Goal: Task Accomplishment & Management: Use online tool/utility

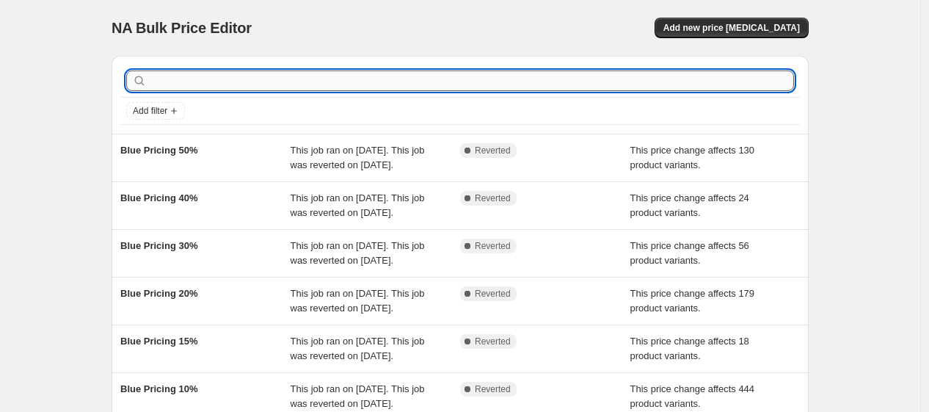
click at [386, 82] on input "text" at bounding box center [472, 80] width 644 height 21
type input "green"
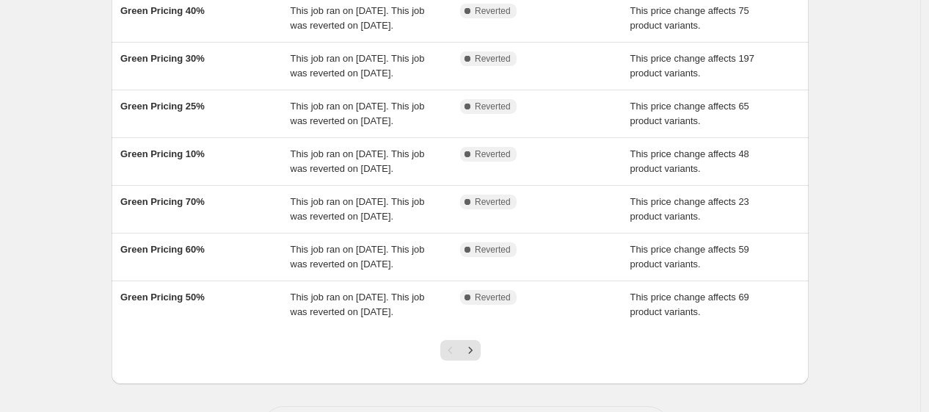
scroll to position [431, 0]
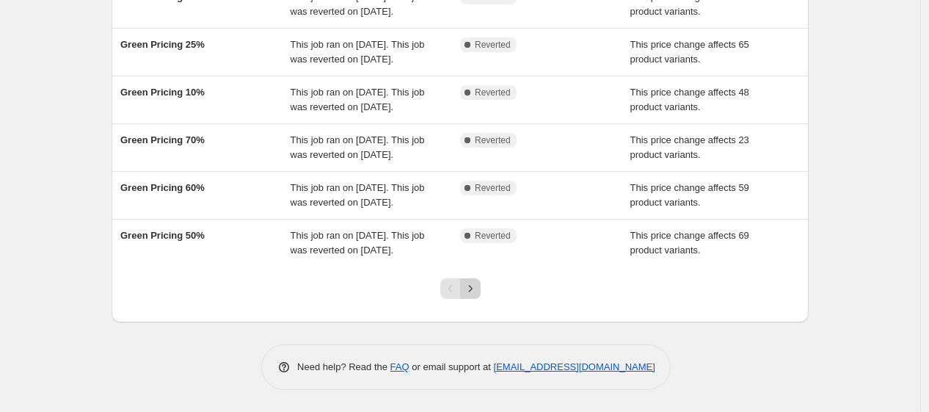
click at [478, 296] on icon "Next" at bounding box center [470, 288] width 15 height 15
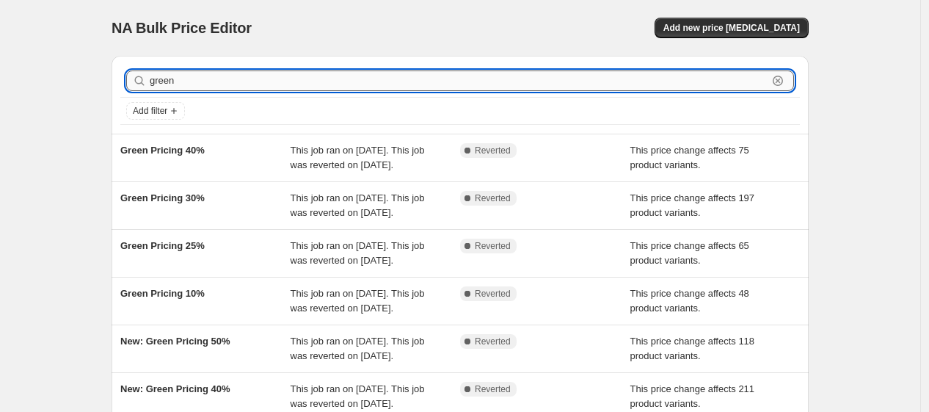
click at [241, 83] on input "green" at bounding box center [459, 80] width 618 height 21
type input "g"
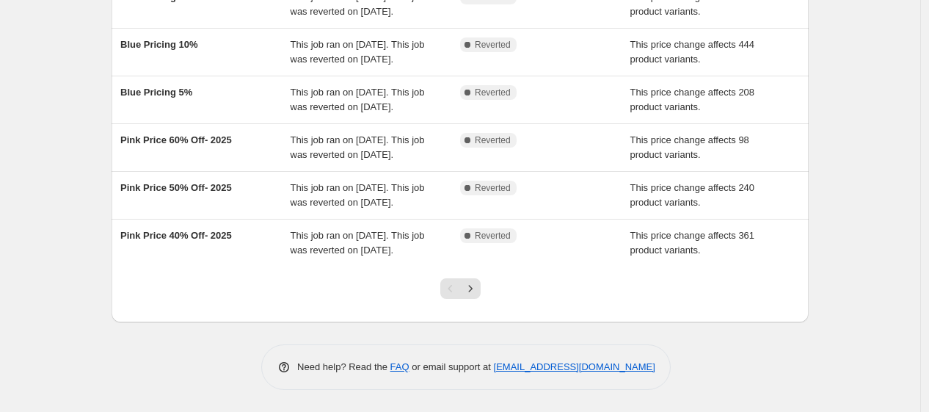
scroll to position [492, 0]
click at [481, 288] on button "Next" at bounding box center [470, 288] width 21 height 21
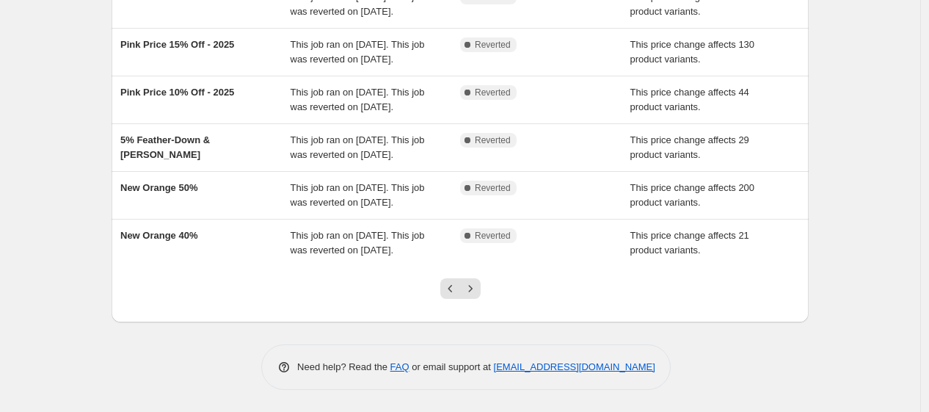
scroll to position [433, 0]
click at [478, 290] on icon "Next" at bounding box center [470, 288] width 15 height 15
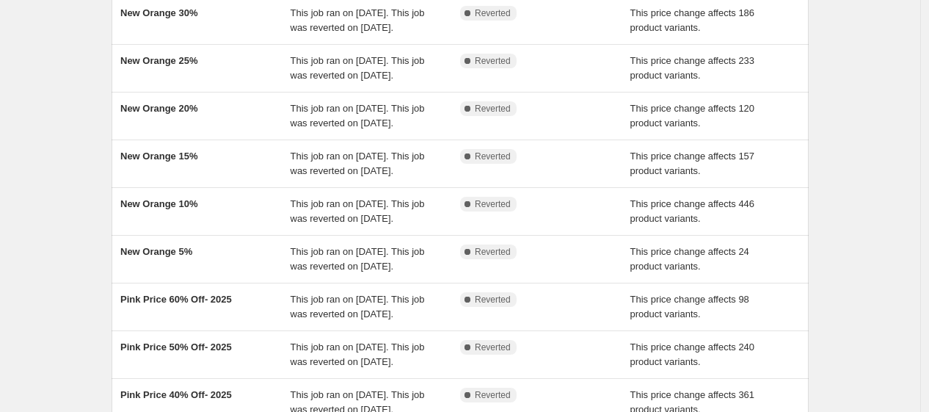
scroll to position [345, 0]
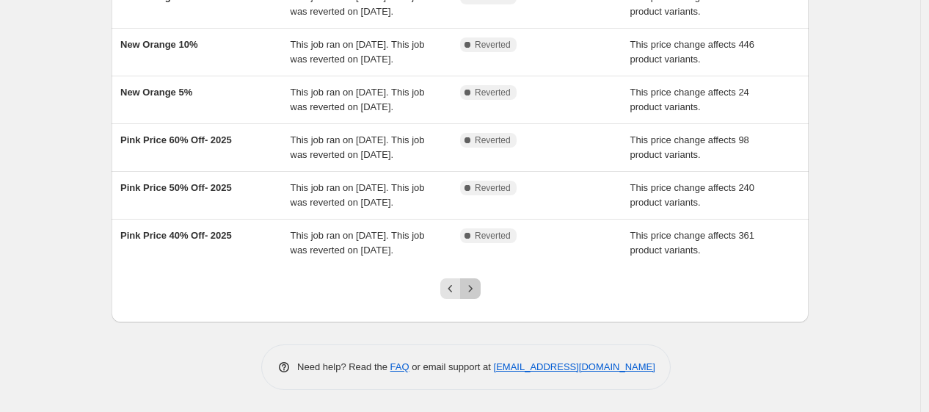
click at [471, 289] on icon "Next" at bounding box center [470, 288] width 15 height 15
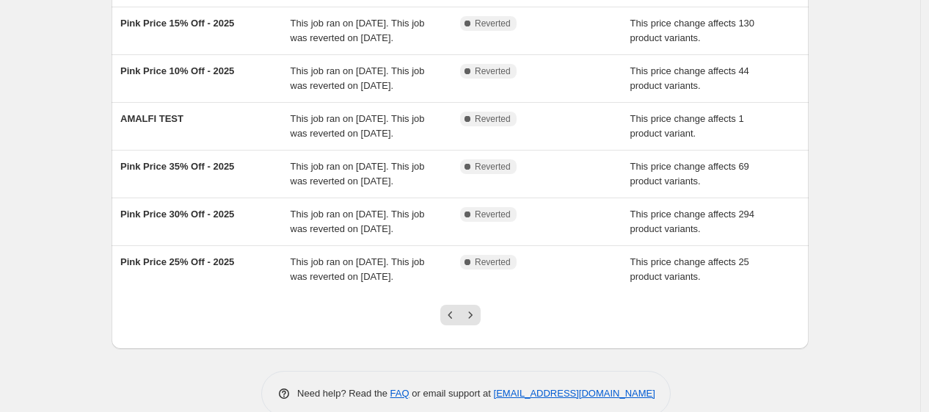
scroll to position [318, 0]
click at [472, 315] on icon "Next" at bounding box center [470, 313] width 4 height 7
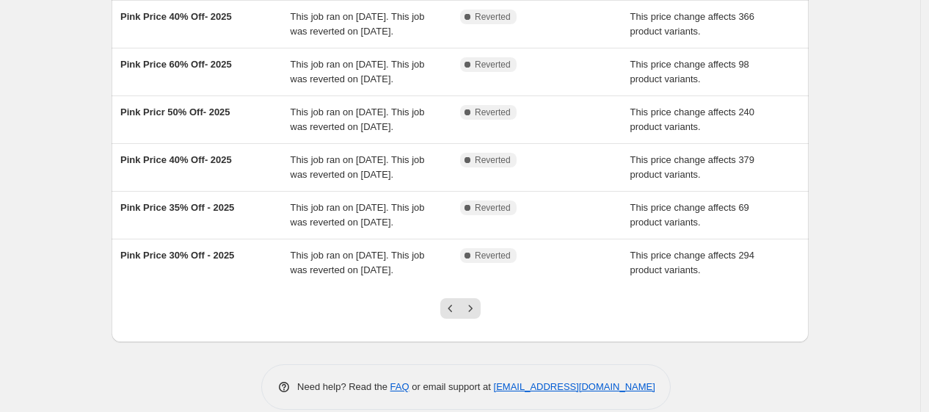
scroll to position [325, 0]
click at [475, 311] on icon "Next" at bounding box center [470, 307] width 15 height 15
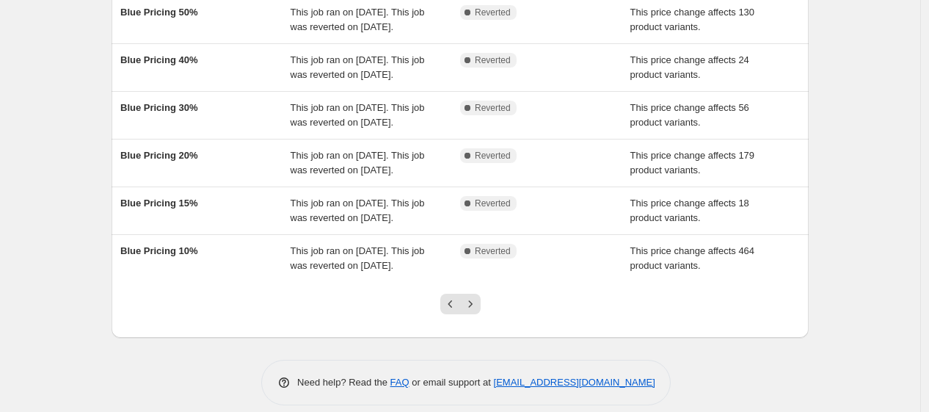
scroll to position [330, 0]
click at [475, 304] on icon "Next" at bounding box center [470, 302] width 15 height 15
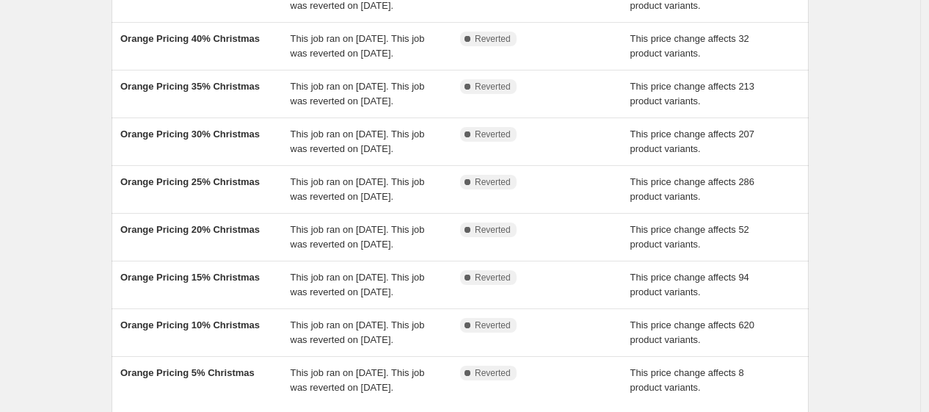
scroll to position [345, 0]
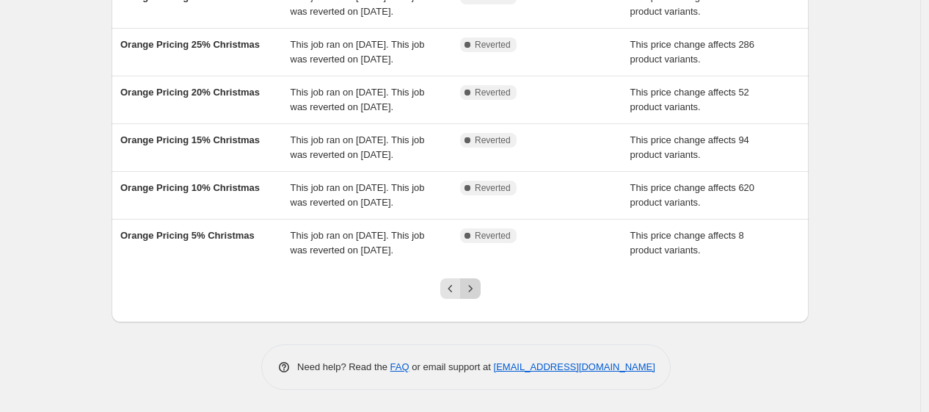
click at [475, 286] on icon "Next" at bounding box center [470, 288] width 15 height 15
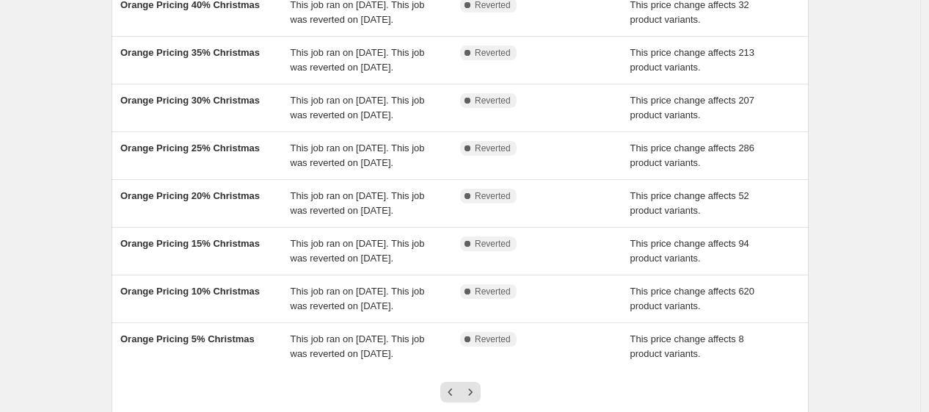
scroll to position [343, 0]
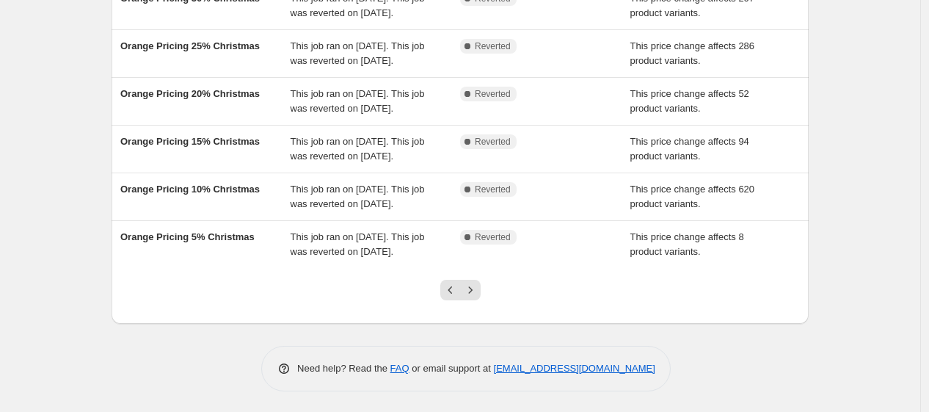
click at [475, 286] on icon "Next" at bounding box center [470, 289] width 15 height 15
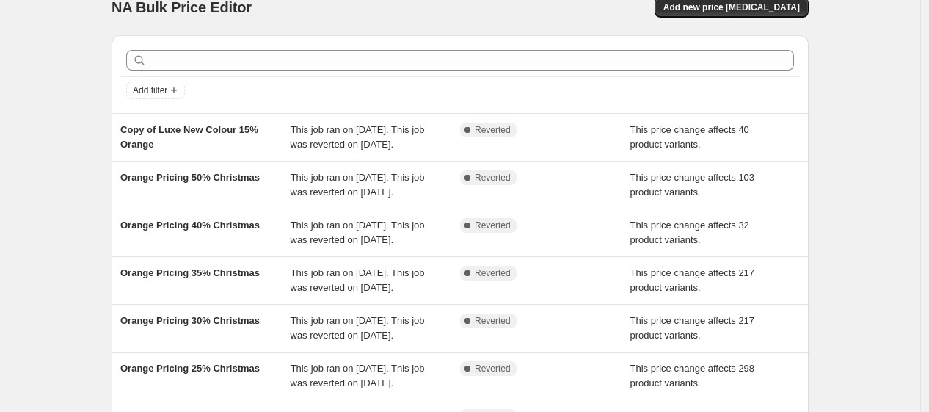
scroll to position [20, 0]
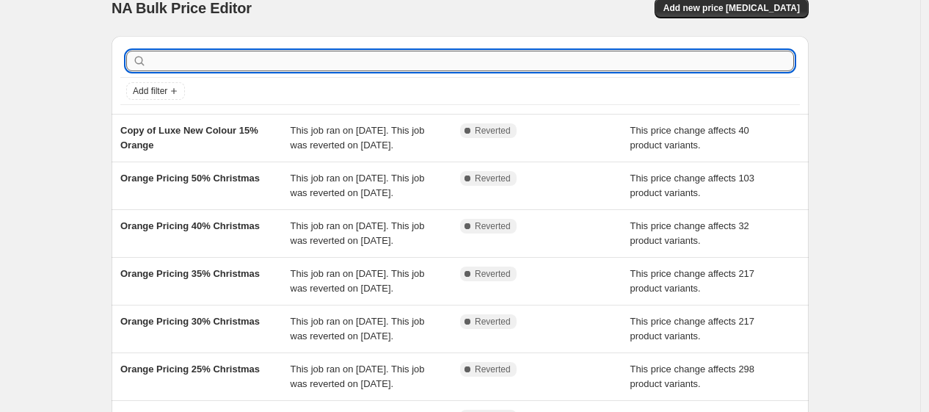
click at [243, 59] on input "text" at bounding box center [472, 61] width 644 height 21
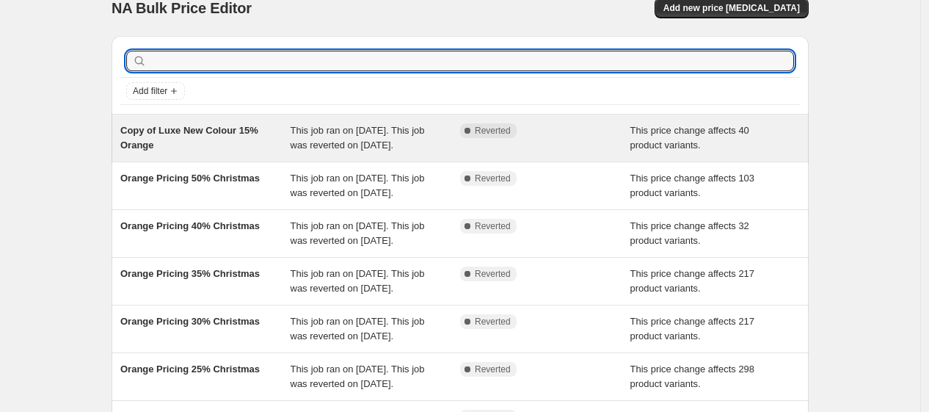
scroll to position [0, 0]
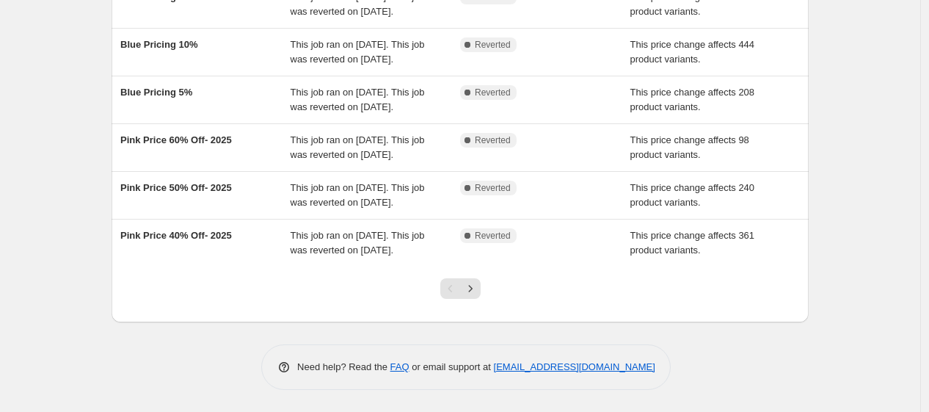
scroll to position [492, 0]
click at [470, 282] on icon "Next" at bounding box center [470, 288] width 15 height 15
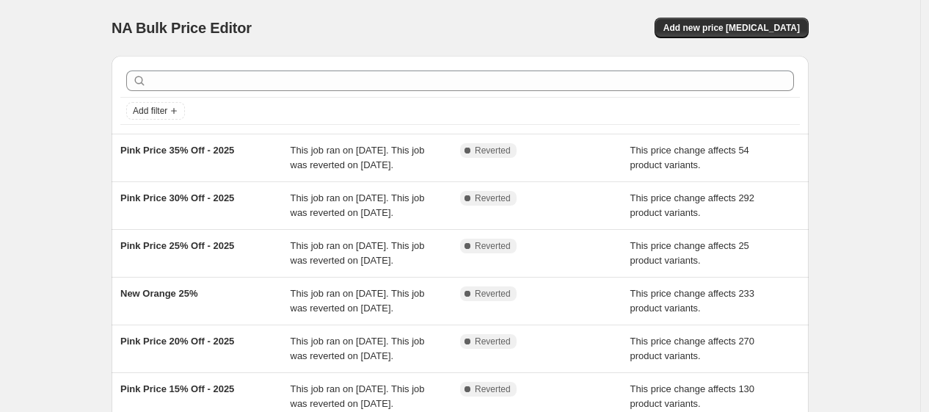
scroll to position [433, 0]
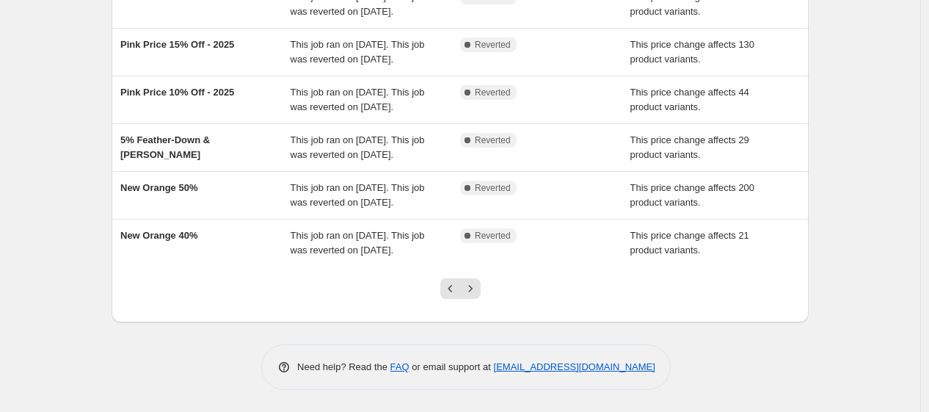
click at [470, 282] on icon "Next" at bounding box center [470, 288] width 15 height 15
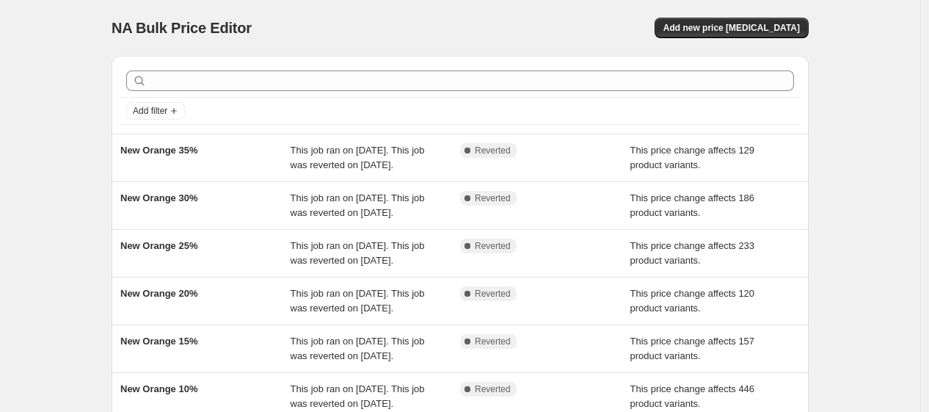
scroll to position [345, 0]
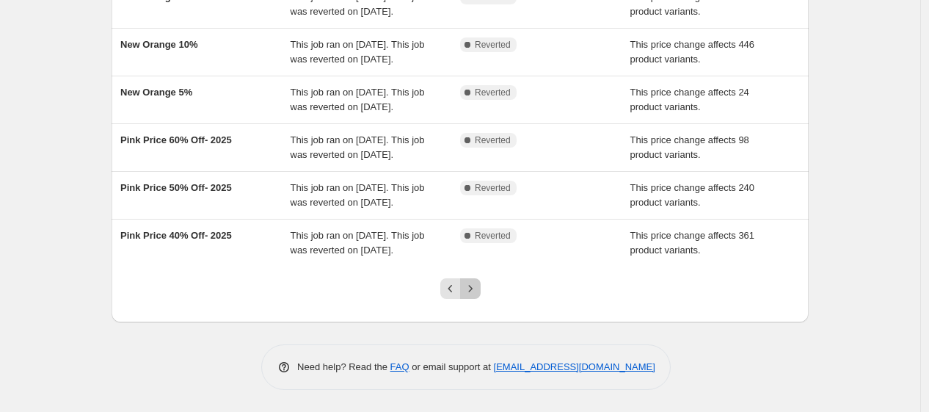
click at [470, 282] on icon "Next" at bounding box center [470, 288] width 15 height 15
click at [473, 296] on button "Next" at bounding box center [470, 288] width 21 height 21
click at [473, 291] on icon "Next" at bounding box center [470, 288] width 15 height 15
click at [449, 283] on icon "Previous" at bounding box center [450, 288] width 15 height 15
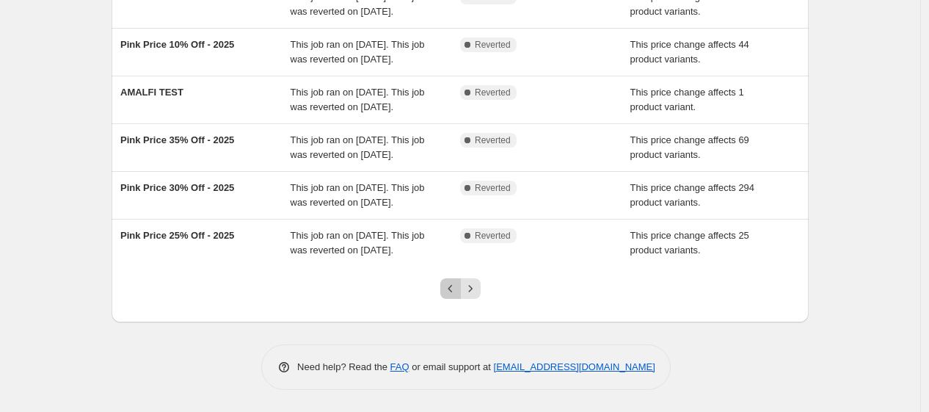
click at [450, 290] on icon "Previous" at bounding box center [450, 288] width 15 height 15
click at [451, 290] on icon "Previous" at bounding box center [450, 288] width 15 height 15
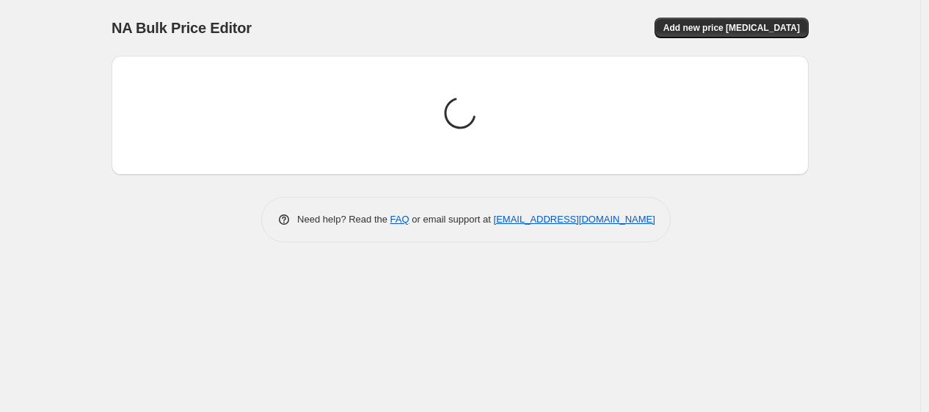
scroll to position [0, 0]
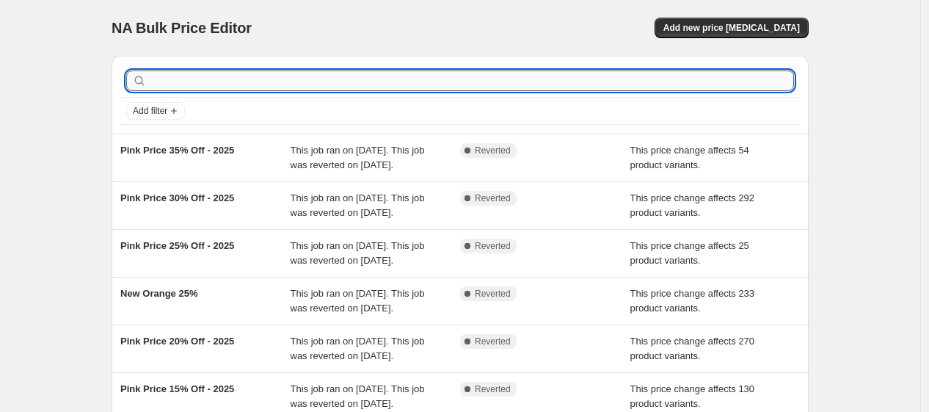
click at [260, 83] on input "text" at bounding box center [472, 80] width 644 height 21
type input "green"
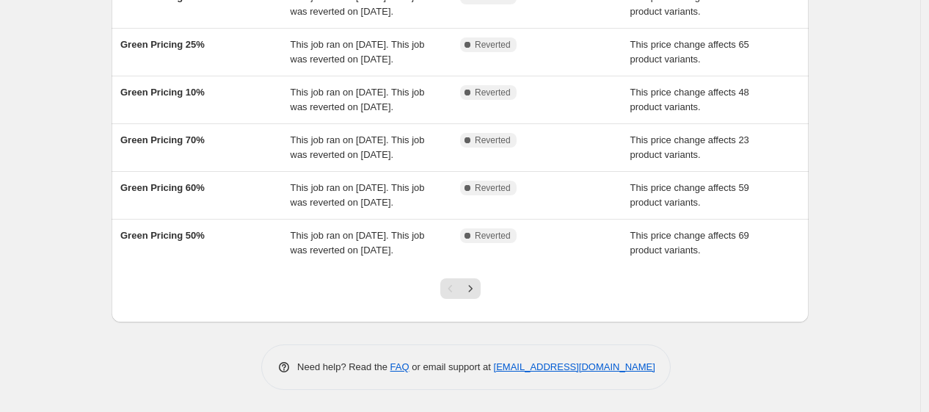
scroll to position [492, 0]
click at [478, 288] on icon "Next" at bounding box center [470, 288] width 15 height 15
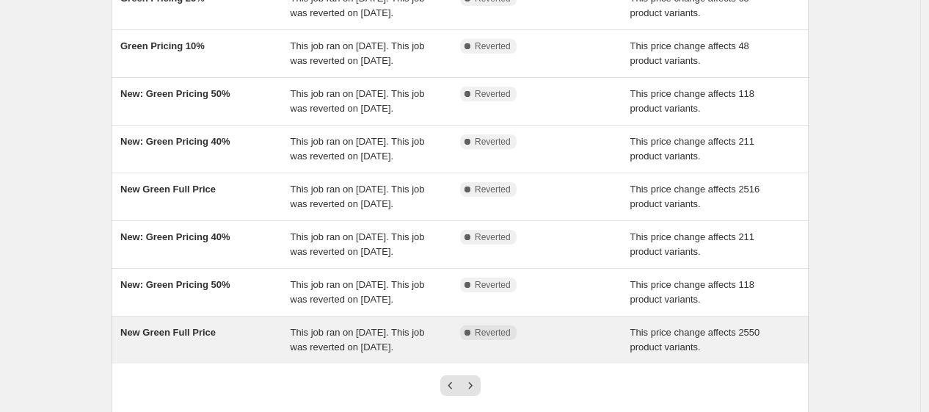
scroll to position [248, 0]
click at [372, 208] on span "This job ran on 15 February 2025. This job was reverted on 8 March 2025." at bounding box center [358, 196] width 134 height 26
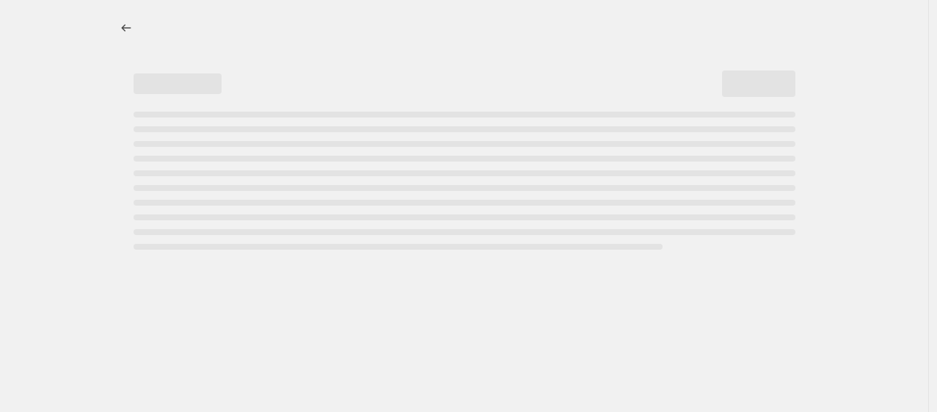
select select "ecap"
select select "no_change"
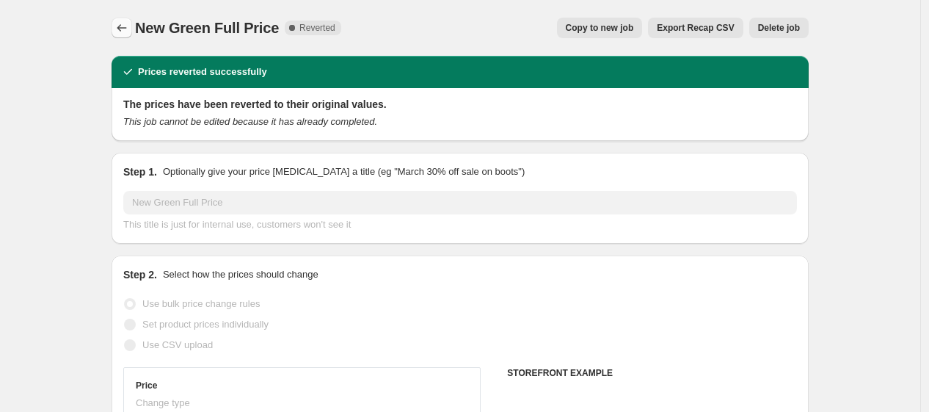
click at [120, 21] on icon "Price change jobs" at bounding box center [121, 28] width 15 height 15
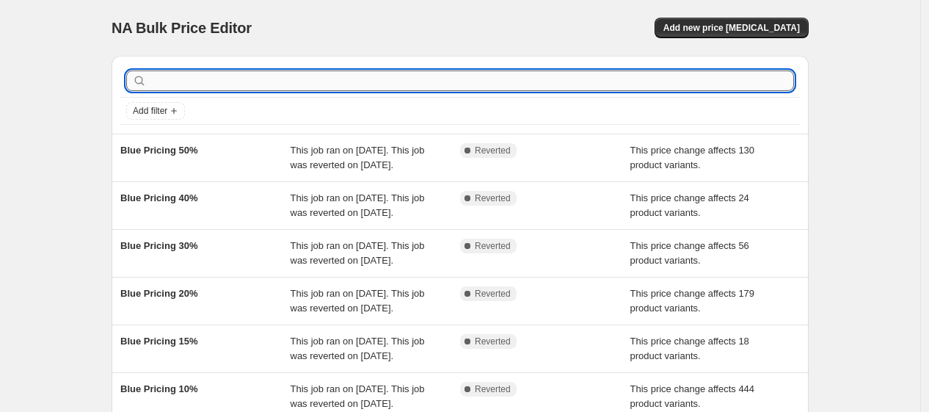
click at [266, 75] on input "text" at bounding box center [472, 80] width 644 height 21
type input "full price"
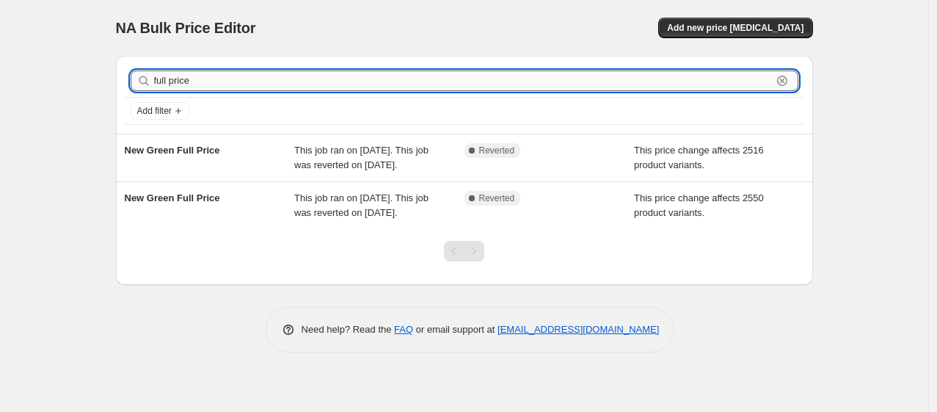
click at [299, 81] on input "full price" at bounding box center [463, 80] width 618 height 21
type input "f"
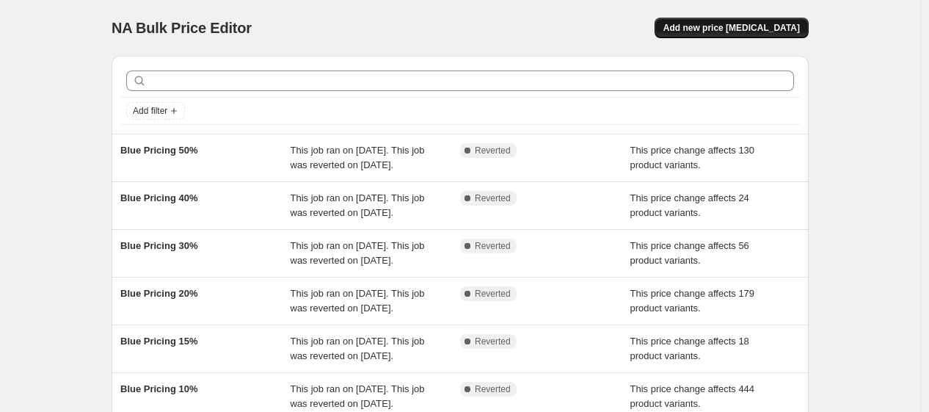
click at [704, 26] on span "Add new price change job" at bounding box center [731, 28] width 136 height 12
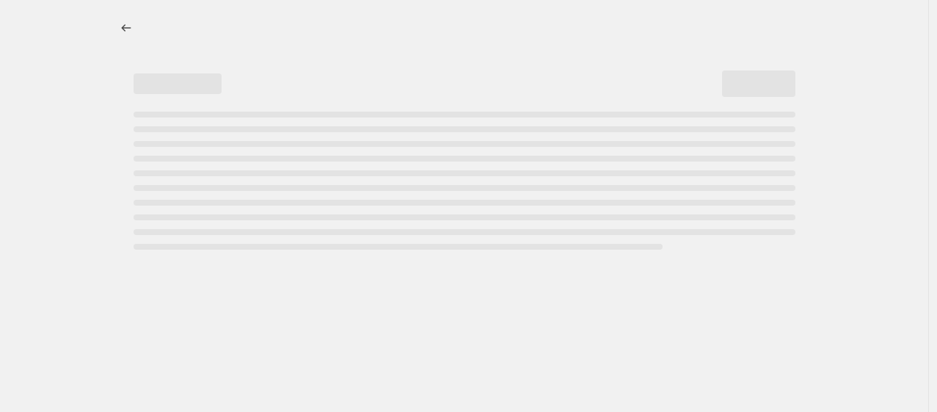
select select "percentage"
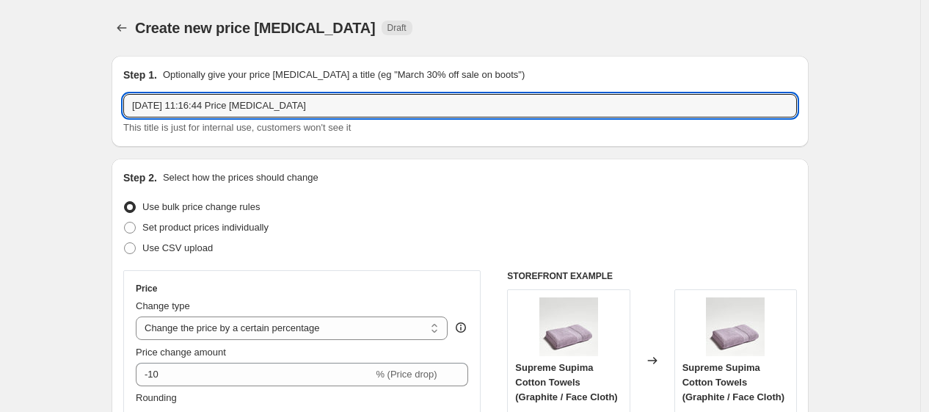
drag, startPoint x: 314, startPoint y: 105, endPoint x: 119, endPoint y: 104, distance: 195.2
click at [119, 104] on div "Step 1. Optionally give your price change job a title (eg "March 30% off sale o…" at bounding box center [460, 101] width 697 height 91
type input "G"
type input "Reset Price"
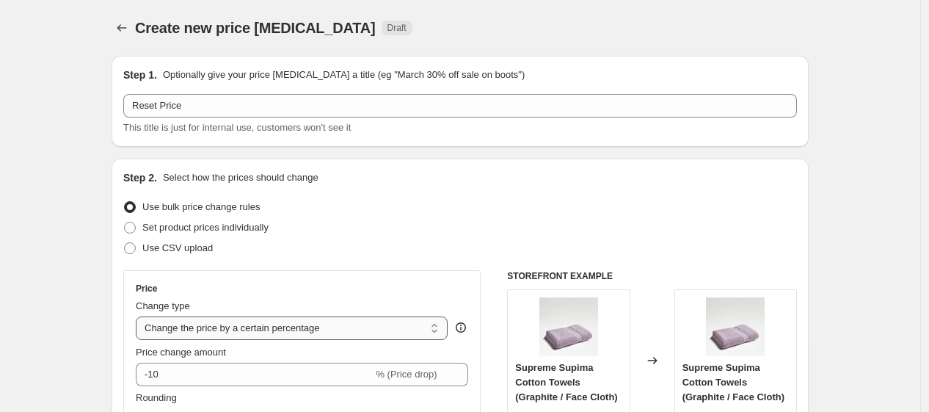
click at [283, 334] on select "Change the price to a certain amount Change the price by a certain amount Chang…" at bounding box center [292, 327] width 312 height 23
select select "pcap"
click at [139, 316] on select "Change the price to a certain amount Change the price by a certain amount Chang…" at bounding box center [292, 327] width 312 height 23
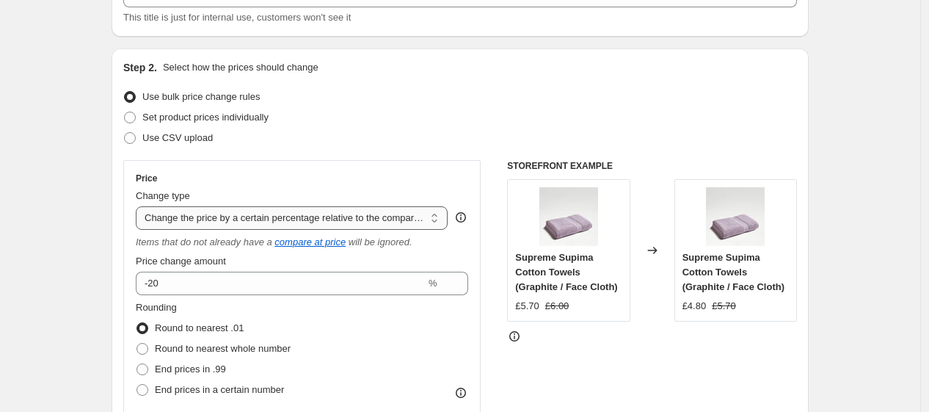
scroll to position [111, 0]
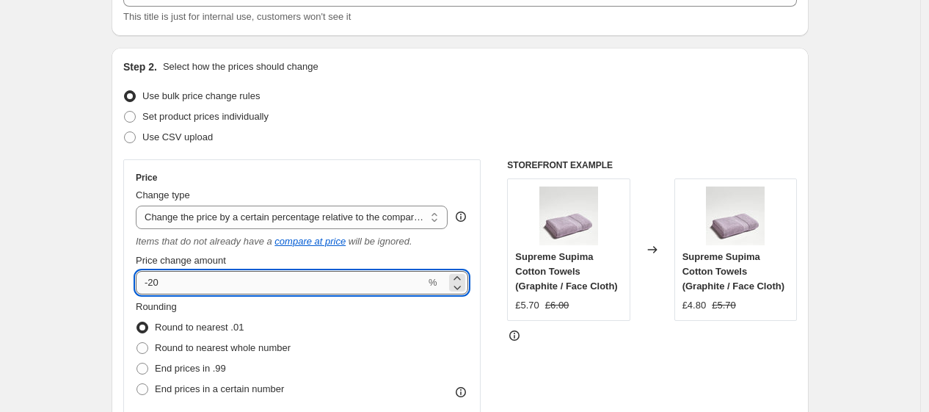
click at [248, 288] on input "-20" at bounding box center [281, 282] width 290 height 23
type input "-2"
type input "0"
click at [348, 318] on div "Rounding Round to nearest .01 Round to nearest whole number End prices in .99 E…" at bounding box center [302, 349] width 332 height 100
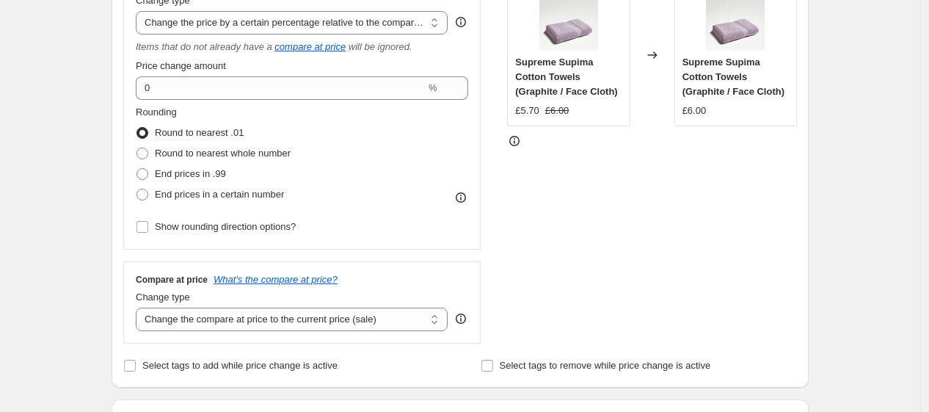
scroll to position [402, 0]
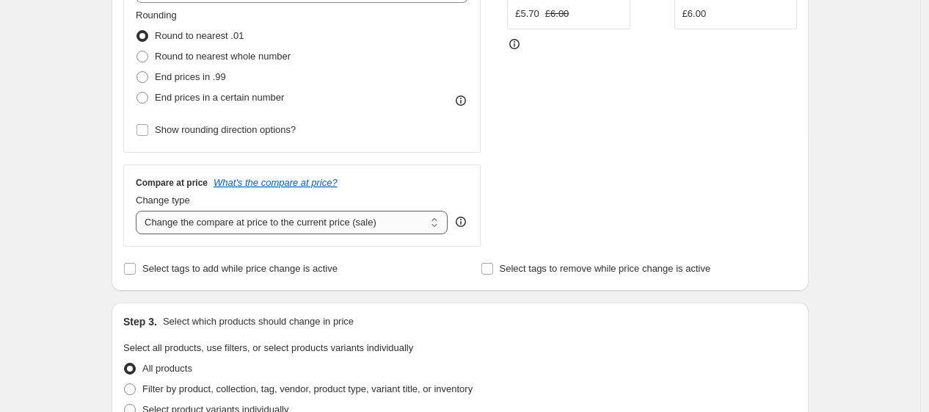
click at [335, 219] on select "Change the compare at price to the current price (sale) Change the compare at p…" at bounding box center [292, 222] width 312 height 23
select select "no_change"
click at [139, 211] on select "Change the compare at price to the current price (sale) Change the compare at p…" at bounding box center [292, 222] width 312 height 23
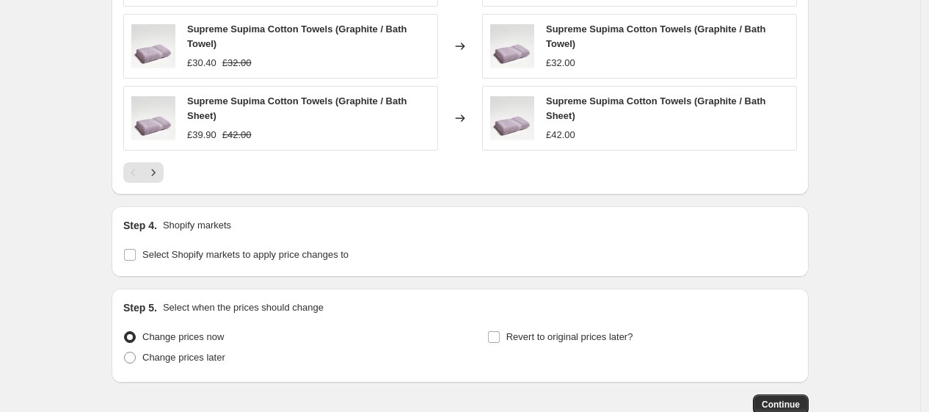
scroll to position [1182, 0]
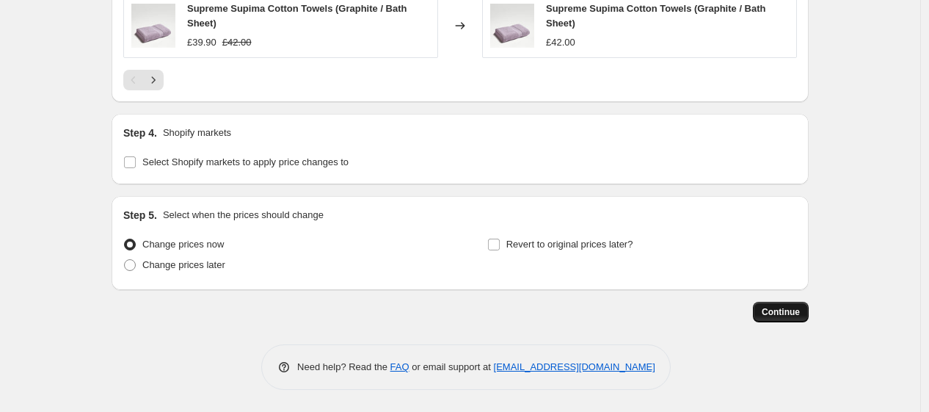
click at [792, 310] on span "Continue" at bounding box center [781, 312] width 38 height 12
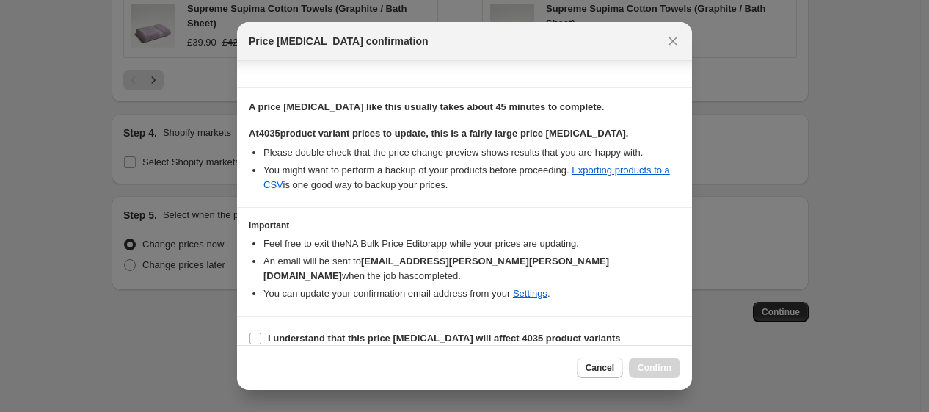
scroll to position [211, 0]
click at [382, 332] on b "I understand that this price change job will affect 4035 product variants" at bounding box center [444, 337] width 353 height 11
click at [261, 332] on input "I understand that this price change job will affect 4035 product variants" at bounding box center [255, 338] width 12 height 12
checkbox input "true"
click at [660, 368] on span "Confirm" at bounding box center [655, 368] width 34 height 12
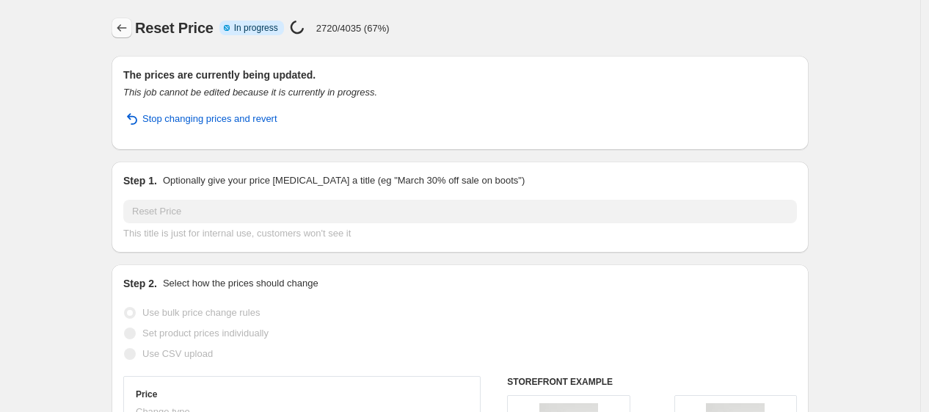
click at [116, 23] on button "Price change jobs" at bounding box center [122, 28] width 21 height 21
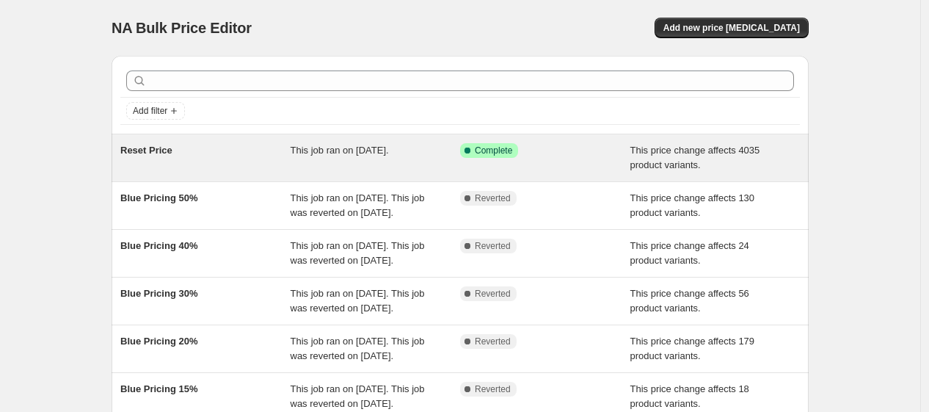
click at [362, 166] on div "This job ran on 11 August 2025." at bounding box center [376, 157] width 170 height 29
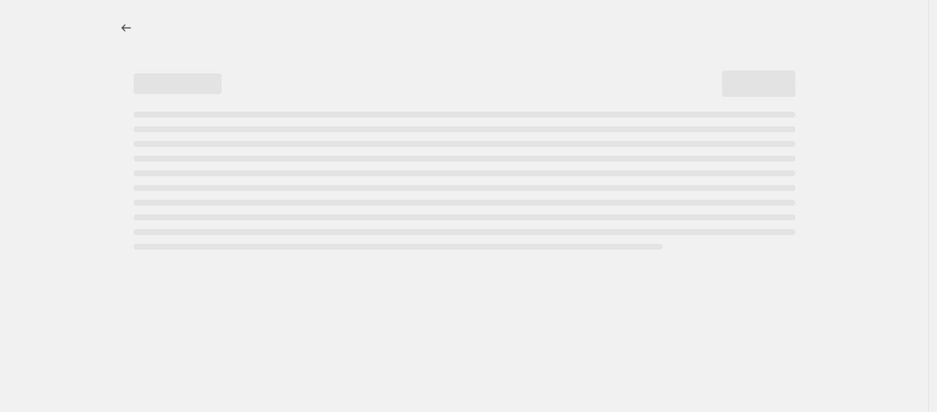
select select "pcap"
select select "no_change"
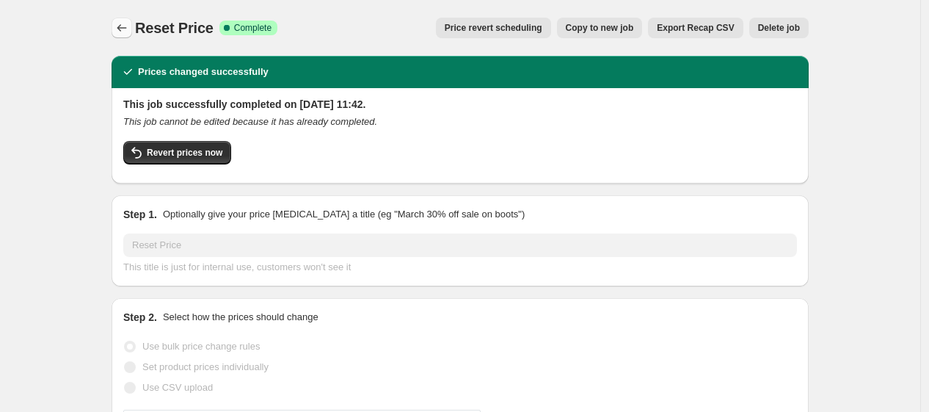
click at [129, 23] on icon "Price change jobs" at bounding box center [121, 28] width 15 height 15
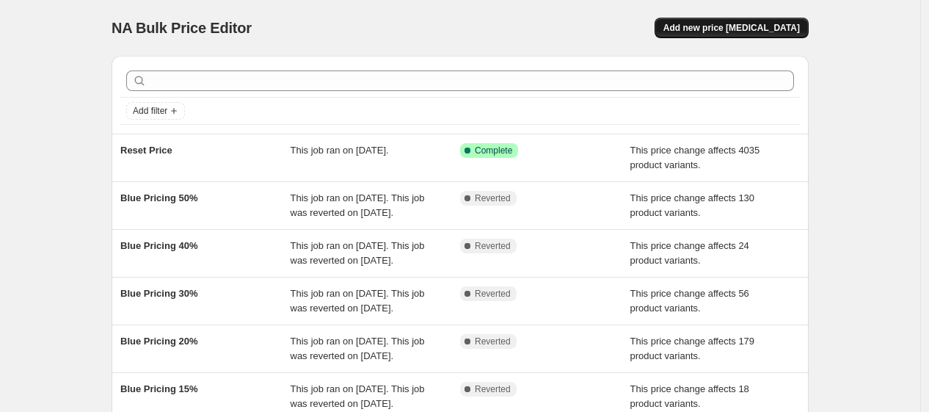
click at [747, 28] on span "Add new price change job" at bounding box center [731, 28] width 136 height 12
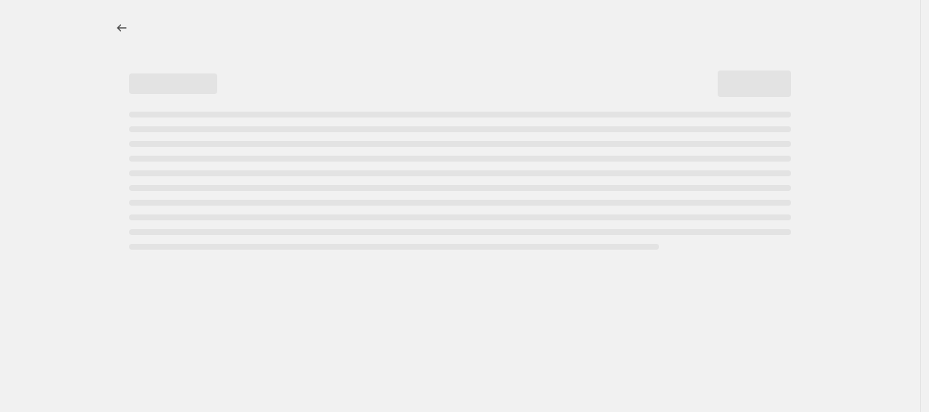
select select "percentage"
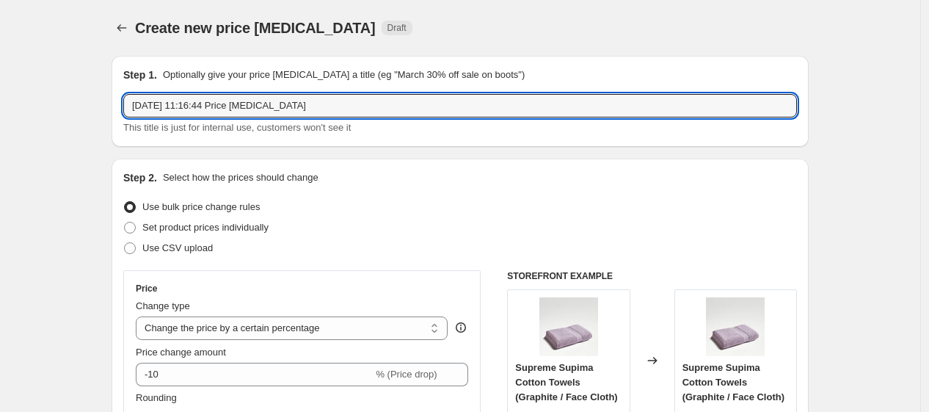
drag, startPoint x: 331, startPoint y: 103, endPoint x: 46, endPoint y: 103, distance: 284.7
type input "Green Pricing 2025"
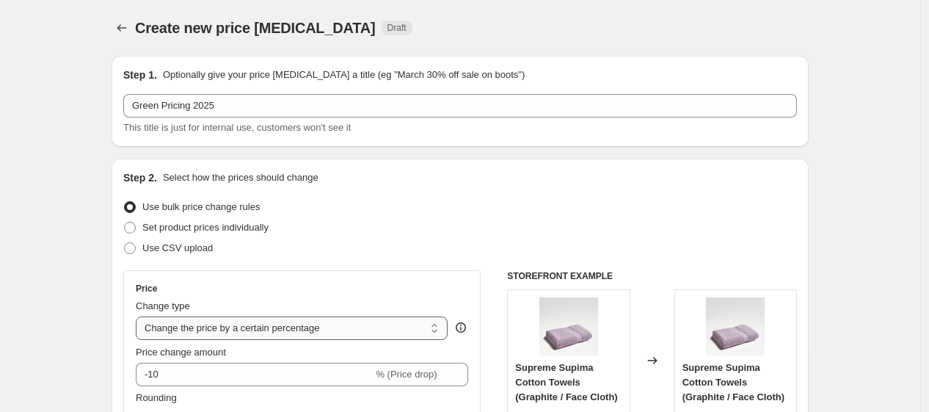
click at [238, 327] on select "Change the price to a certain amount Change the price by a certain amount Chang…" at bounding box center [292, 327] width 312 height 23
select select "pcap"
click at [139, 316] on select "Change the price to a certain amount Change the price by a certain amount Chang…" at bounding box center [292, 327] width 312 height 23
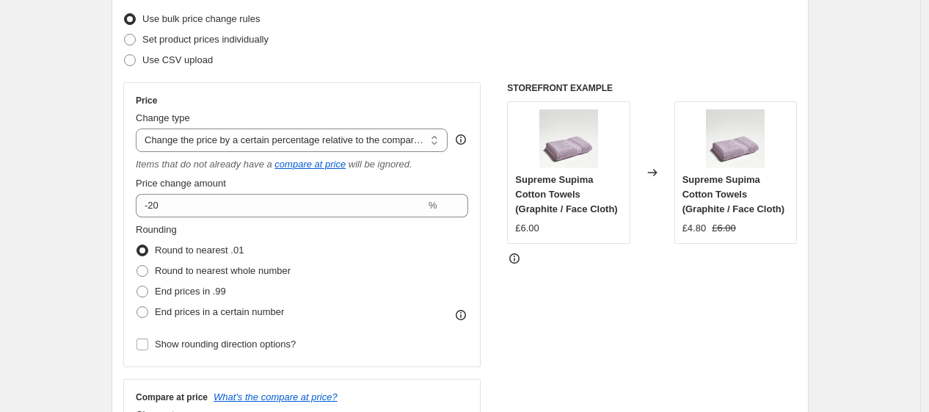
scroll to position [189, 0]
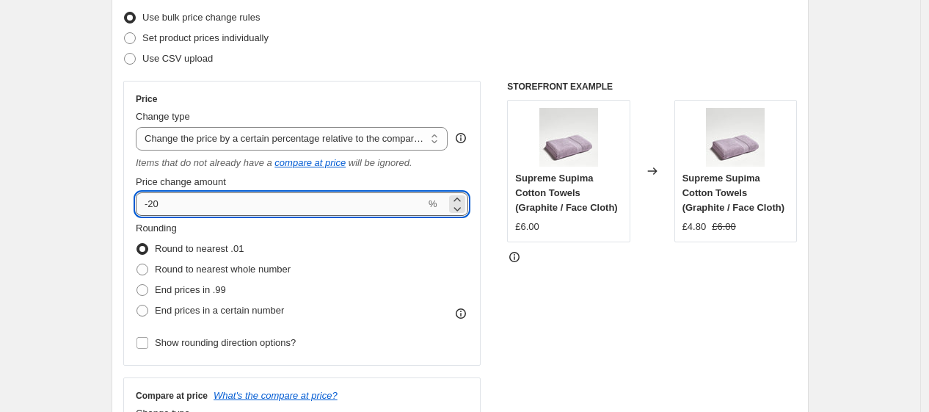
click at [230, 209] on input "-20" at bounding box center [281, 203] width 290 height 23
type input "-2"
type input "-10"
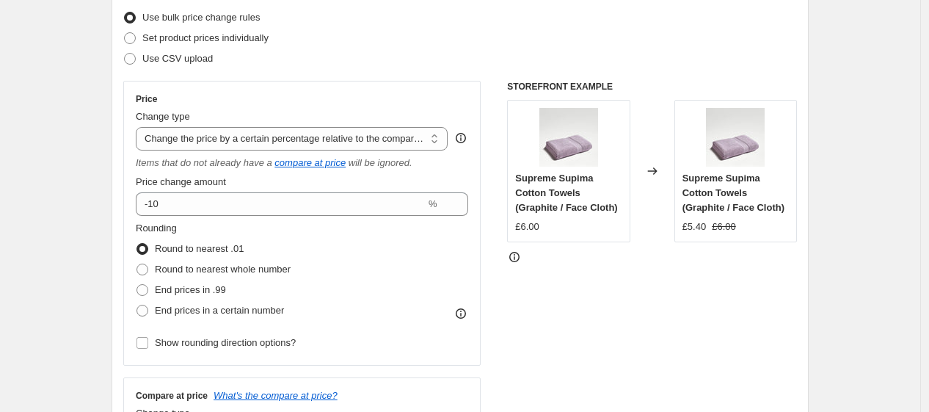
click at [412, 267] on div "Rounding Round to nearest .01 Round to nearest whole number End prices in .99 E…" at bounding box center [302, 271] width 332 height 100
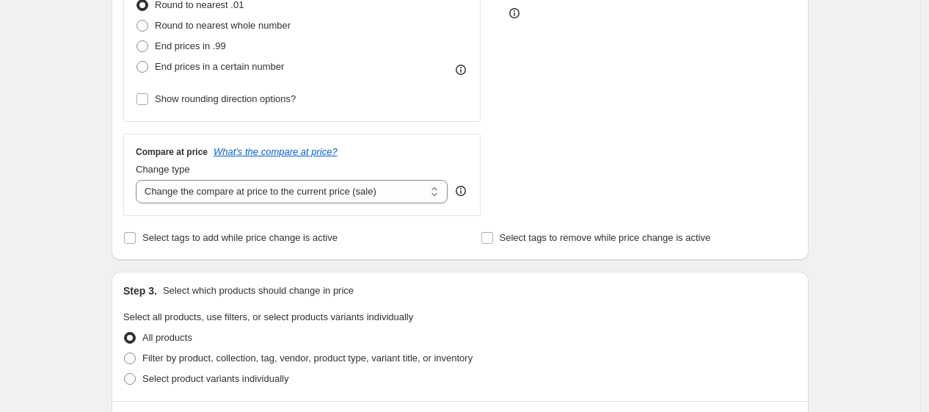
scroll to position [434, 0]
click at [347, 192] on select "Change the compare at price to the current price (sale) Change the compare at p…" at bounding box center [292, 190] width 312 height 23
select select "no_change"
click at [139, 180] on select "Change the compare at price to the current price (sale) Change the compare at p…" at bounding box center [292, 190] width 312 height 23
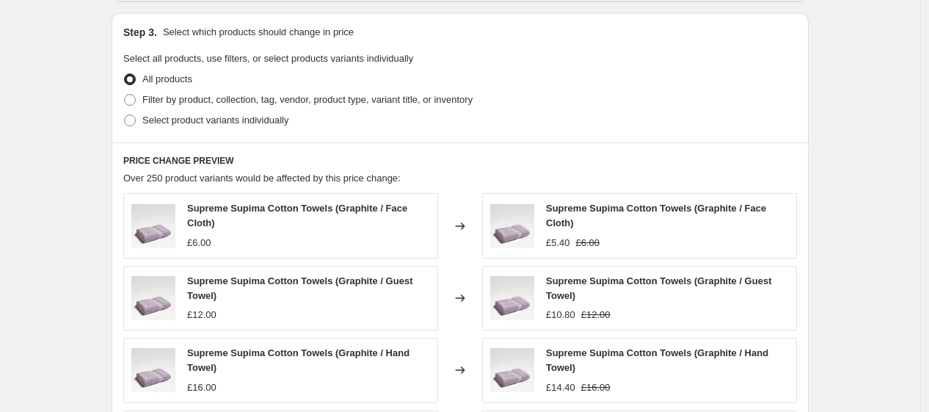
scroll to position [692, 0]
click at [202, 124] on span "Select product variants individually" at bounding box center [215, 119] width 146 height 11
click at [125, 114] on input "Select product variants individually" at bounding box center [124, 114] width 1 height 1
radio input "true"
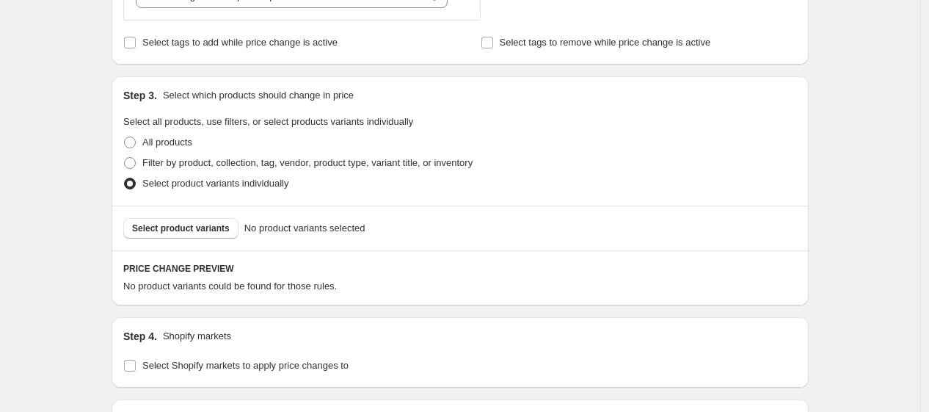
scroll to position [629, 0]
click at [208, 230] on span "Select product variants" at bounding box center [181, 228] width 98 height 12
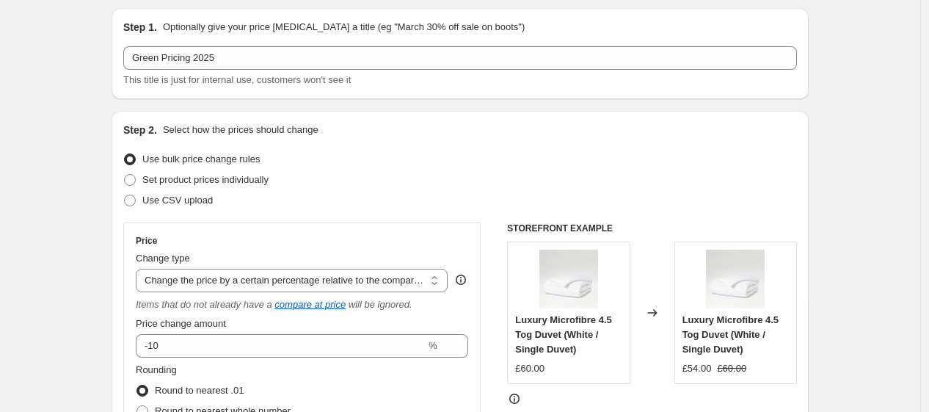
scroll to position [47, 0]
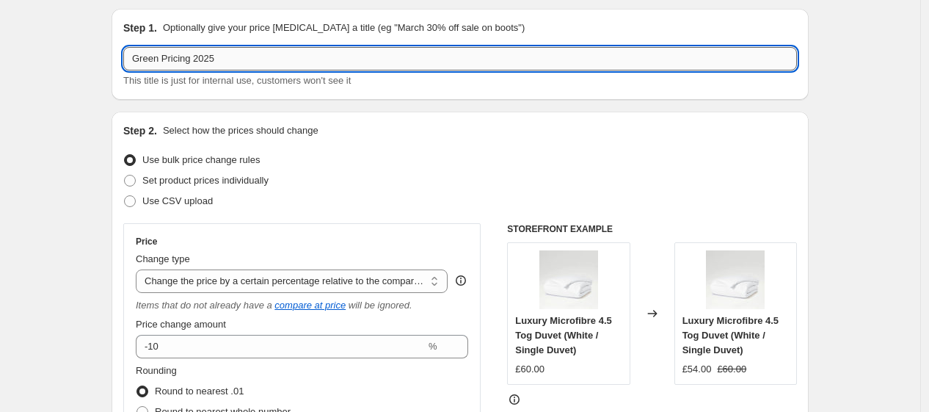
click at [129, 61] on input "Green Pricing 2025" at bounding box center [460, 58] width 674 height 23
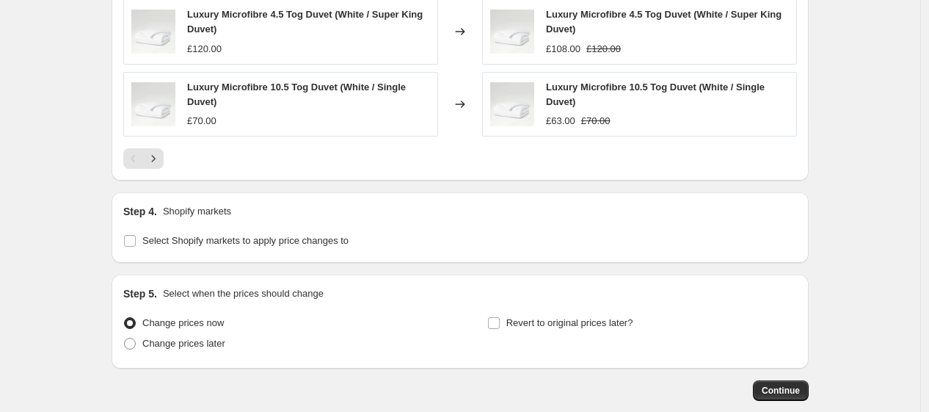
scroll to position [1222, 0]
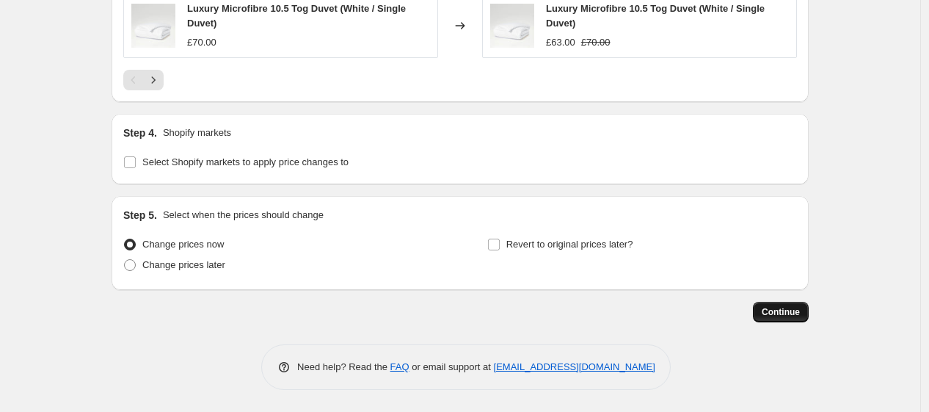
type input "10% Green Pricing 2025"
click at [779, 304] on button "Continue" at bounding box center [781, 312] width 56 height 21
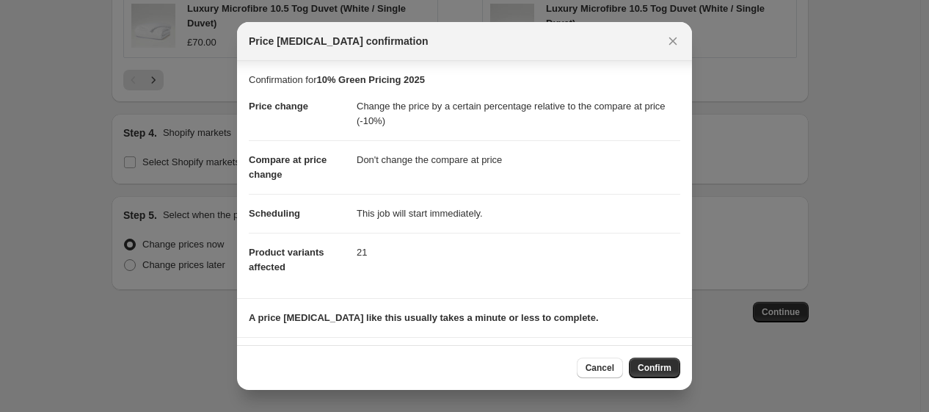
scroll to position [85, 0]
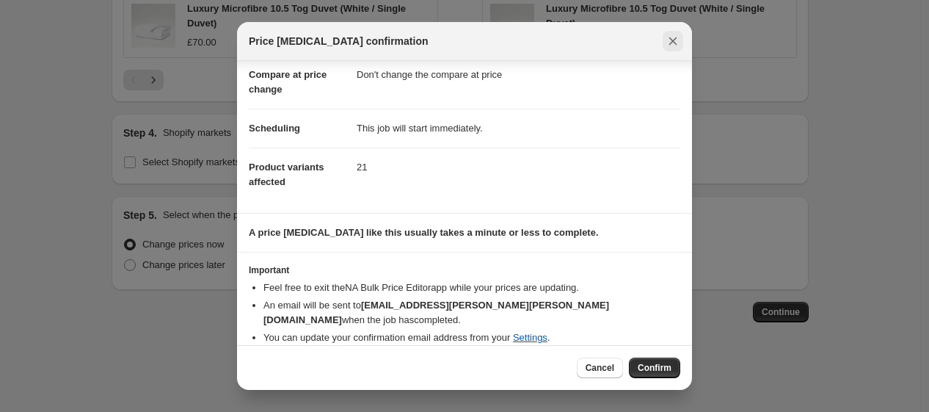
click at [675, 40] on icon "Close" at bounding box center [672, 41] width 15 height 15
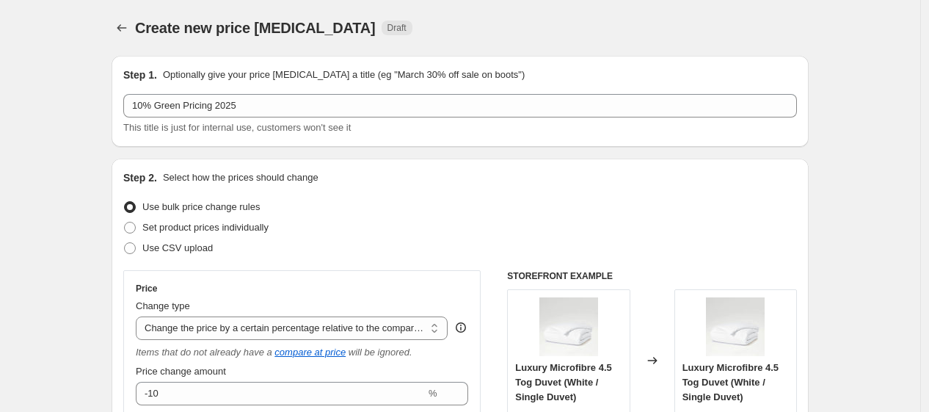
scroll to position [1222, 0]
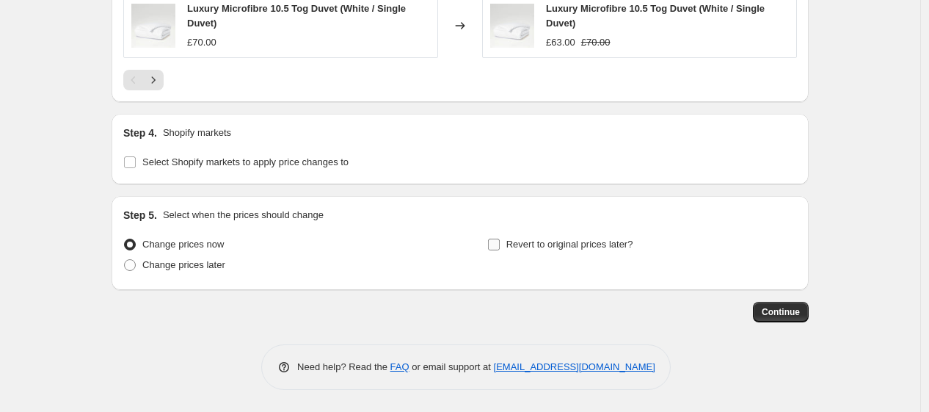
click at [534, 238] on span "Revert to original prices later?" at bounding box center [569, 243] width 127 height 11
click at [500, 238] on input "Revert to original prices later?" at bounding box center [494, 244] width 12 height 12
checkbox input "true"
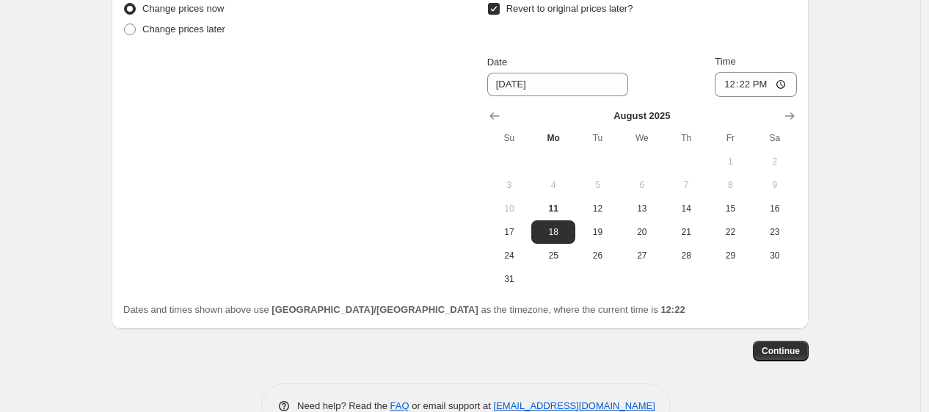
scroll to position [1457, 0]
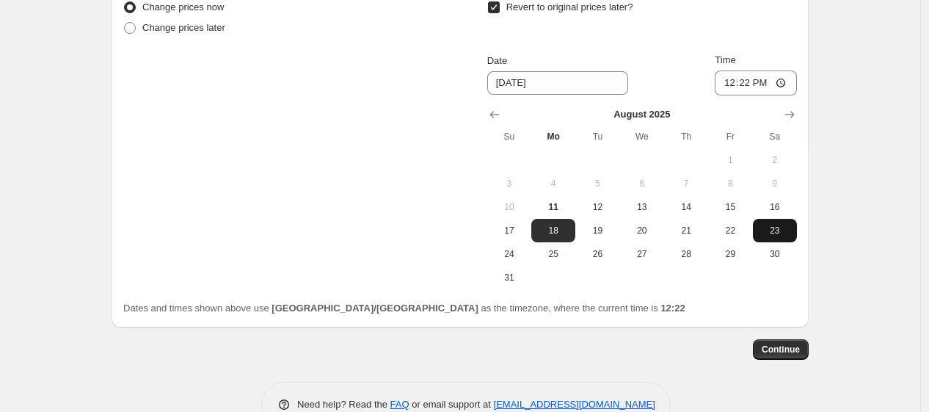
click at [773, 229] on span "23" at bounding box center [775, 231] width 32 height 12
type input "8/23/2025"
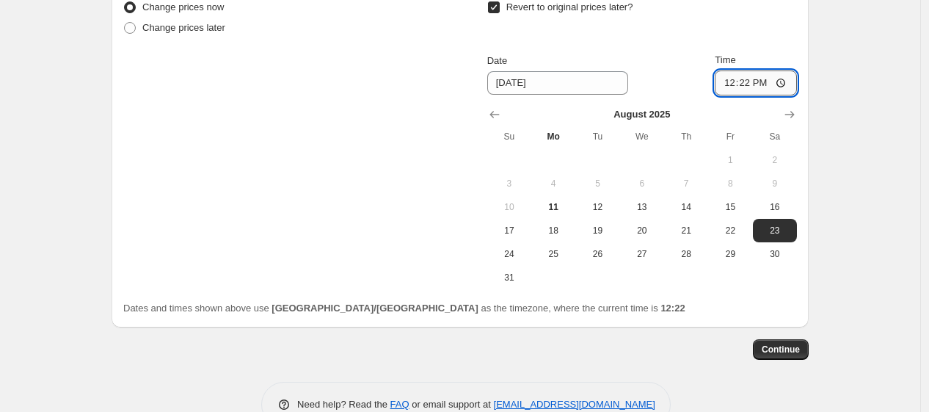
click at [750, 85] on input "12:22" at bounding box center [756, 82] width 82 height 25
type input "06:00"
click at [555, 346] on div "Continue" at bounding box center [460, 349] width 697 height 21
click at [784, 344] on span "Continue" at bounding box center [781, 349] width 38 height 12
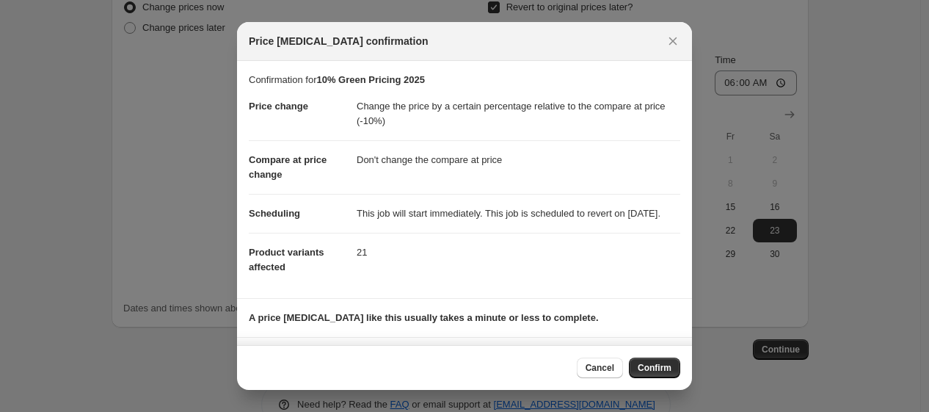
scroll to position [100, 0]
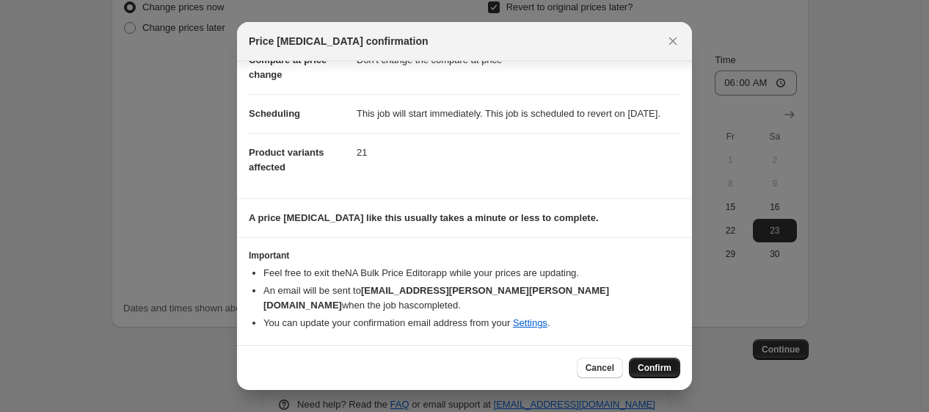
click at [646, 362] on span "Confirm" at bounding box center [655, 368] width 34 height 12
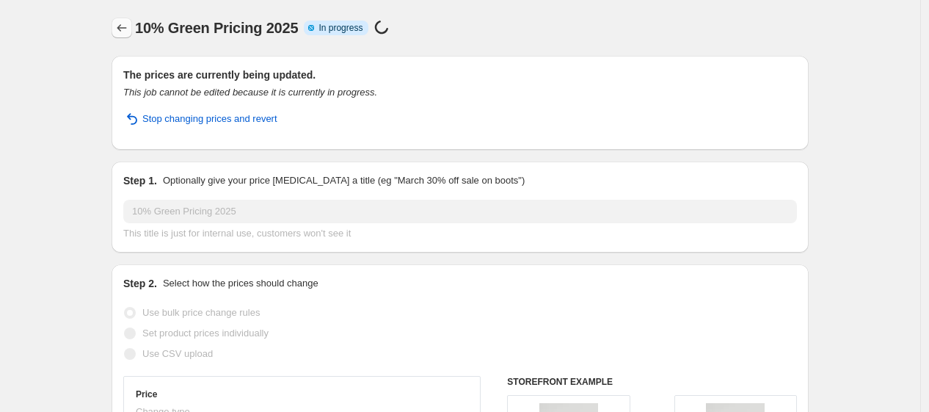
select select "pcap"
select select "no_change"
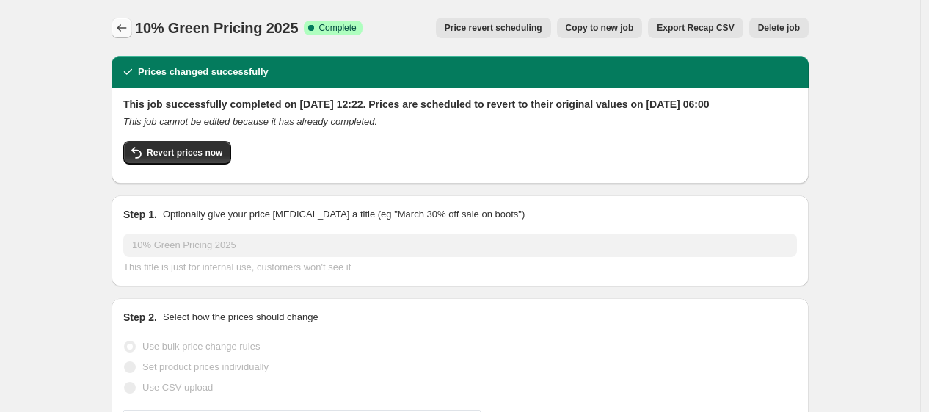
click at [129, 29] on icon "Price change jobs" at bounding box center [121, 28] width 15 height 15
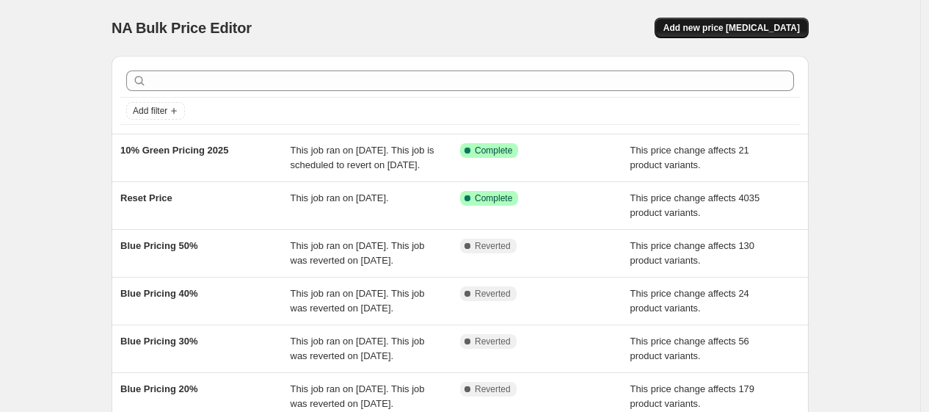
click at [717, 23] on span "Add new price change job" at bounding box center [731, 28] width 136 height 12
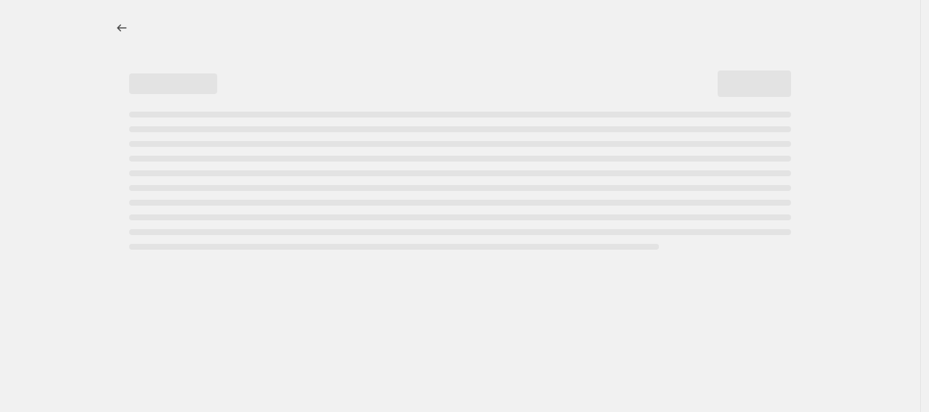
select select "percentage"
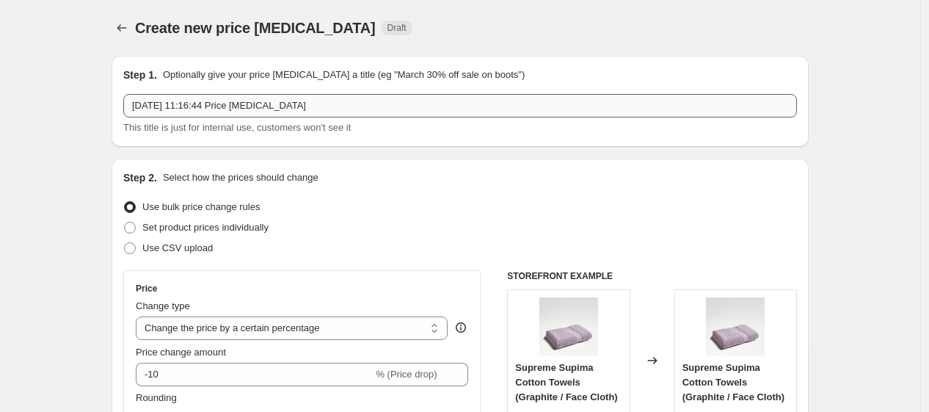
drag, startPoint x: 354, startPoint y: 118, endPoint x: 340, endPoint y: 113, distance: 14.9
click at [340, 113] on div "11 Aug 2025, 11:16:44 Price change job This title is just for internal use, cus…" at bounding box center [460, 114] width 674 height 41
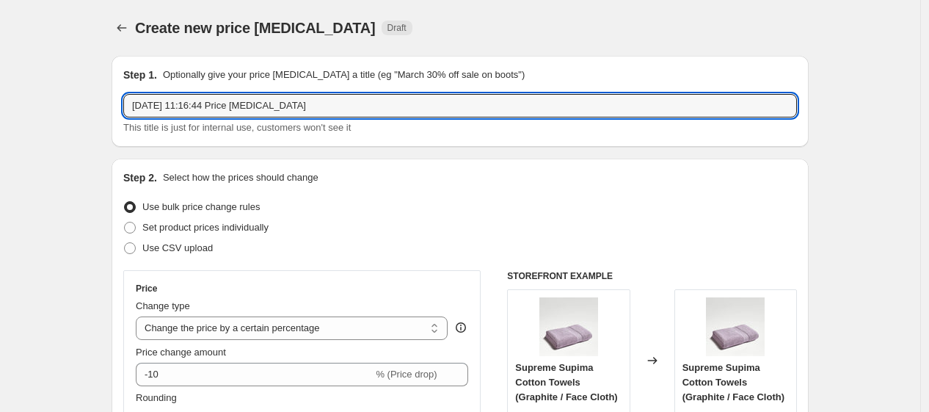
drag, startPoint x: 318, startPoint y: 103, endPoint x: 47, endPoint y: 92, distance: 271.0
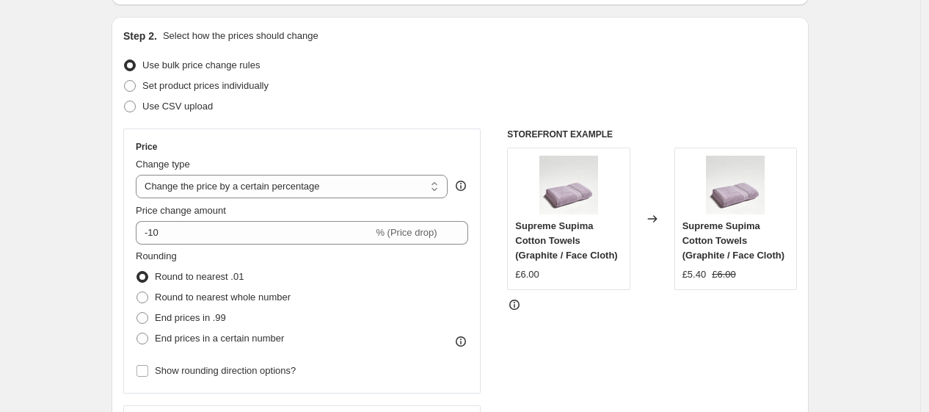
scroll to position [144, 0]
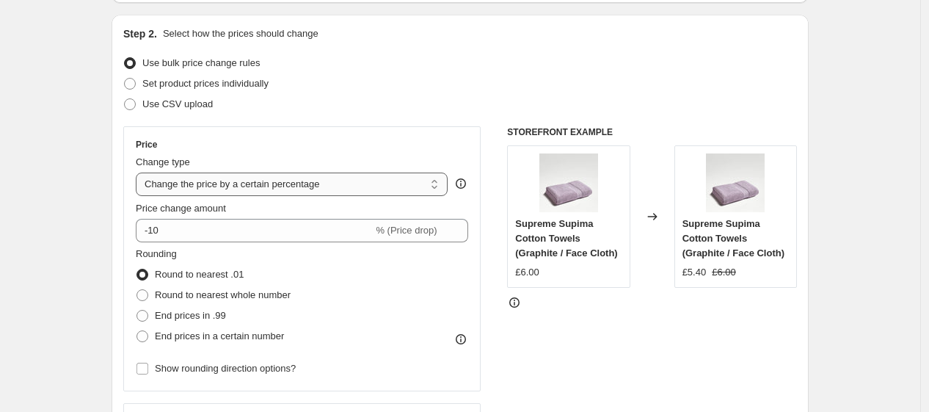
type input "30% Green Pricing 2025"
click at [363, 186] on select "Change the price to a certain amount Change the price by a certain amount Chang…" at bounding box center [292, 183] width 312 height 23
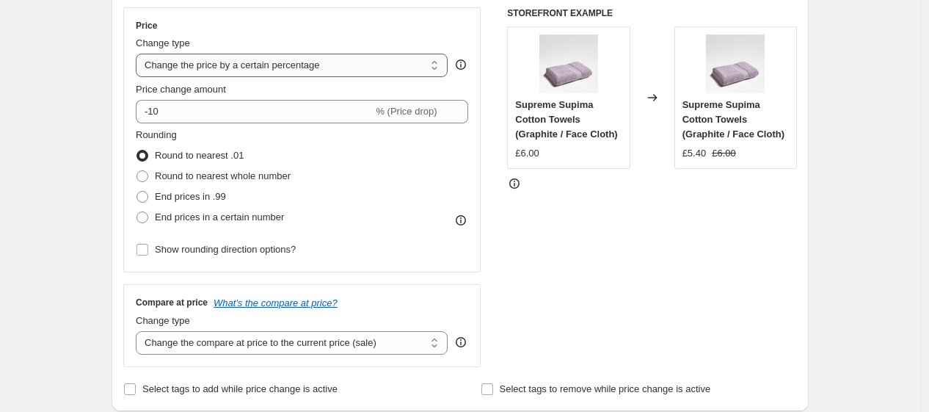
click at [324, 62] on select "Change the price to a certain amount Change the price by a certain amount Chang…" at bounding box center [292, 65] width 312 height 23
click at [139, 54] on select "Change the price to a certain amount Change the price by a certain amount Chang…" at bounding box center [292, 65] width 312 height 23
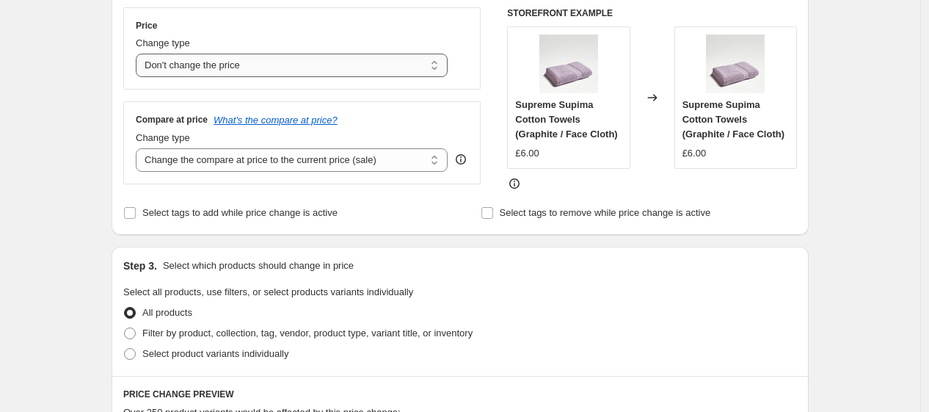
click at [299, 69] on select "Change the price to a certain amount Change the price by a certain amount Chang…" at bounding box center [292, 65] width 312 height 23
select select "pcap"
click at [139, 54] on select "Change the price to a certain amount Change the price by a certain amount Chang…" at bounding box center [292, 65] width 312 height 23
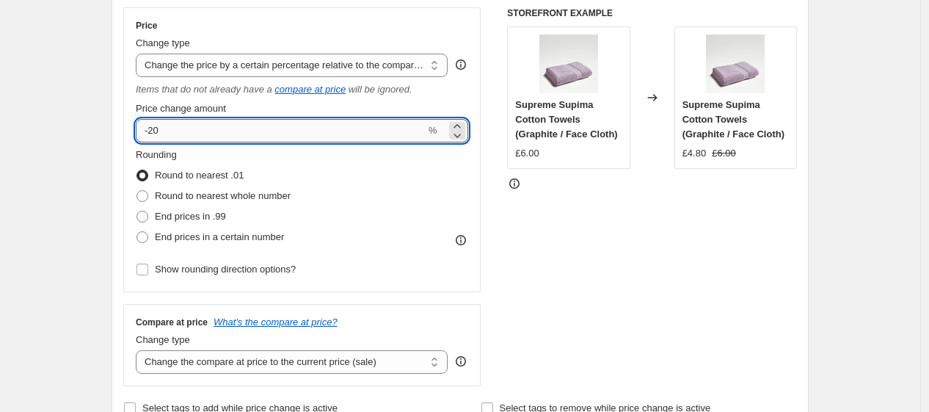
click at [248, 131] on input "-20" at bounding box center [281, 130] width 290 height 23
type input "-2"
type input "-30"
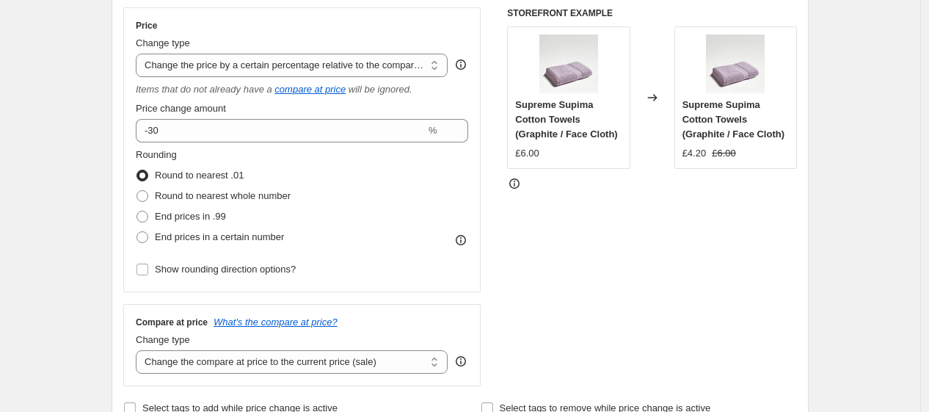
click at [377, 182] on div "Rounding Round to nearest .01 Round to nearest whole number End prices in .99 E…" at bounding box center [302, 197] width 332 height 100
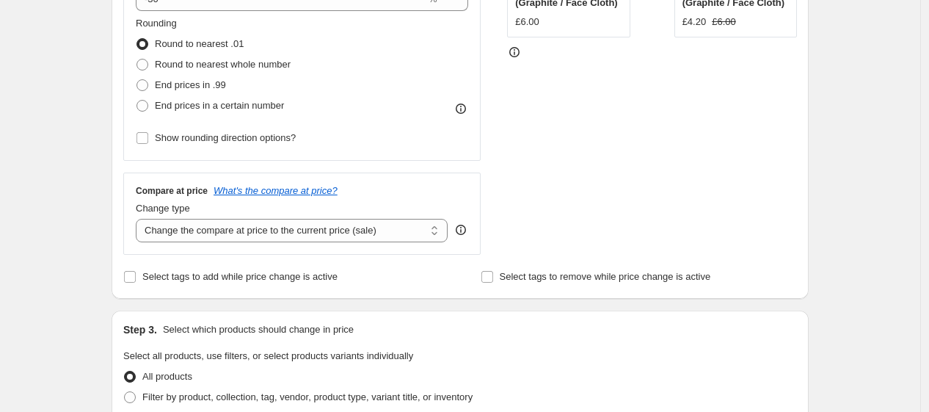
scroll to position [395, 0]
click at [357, 235] on select "Change the compare at price to the current price (sale) Change the compare at p…" at bounding box center [292, 229] width 312 height 23
select select "no_change"
click at [139, 218] on select "Change the compare at price to the current price (sale) Change the compare at p…" at bounding box center [292, 229] width 312 height 23
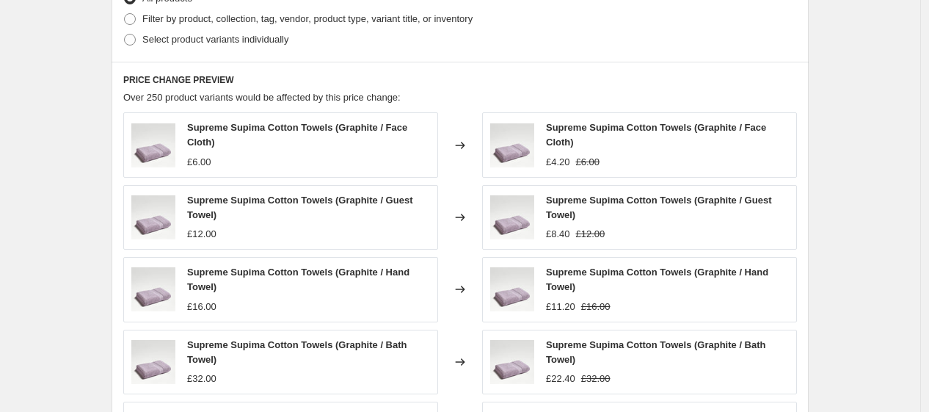
scroll to position [773, 0]
click at [239, 35] on span "Select product variants individually" at bounding box center [215, 38] width 146 height 11
click at [125, 34] on input "Select product variants individually" at bounding box center [124, 33] width 1 height 1
radio input "true"
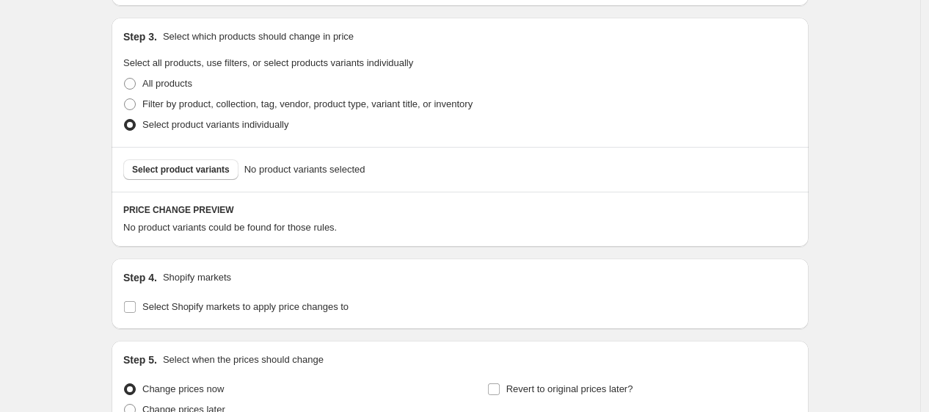
scroll to position [685, 0]
click at [224, 172] on span "Select product variants" at bounding box center [181, 171] width 98 height 12
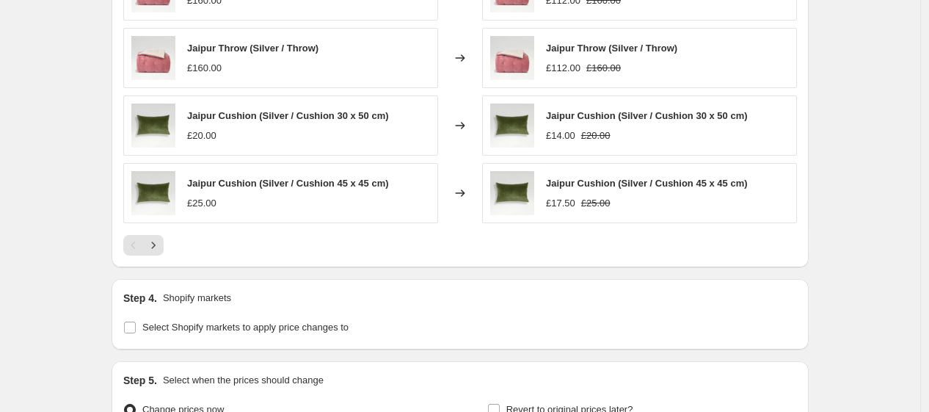
scroll to position [1203, 0]
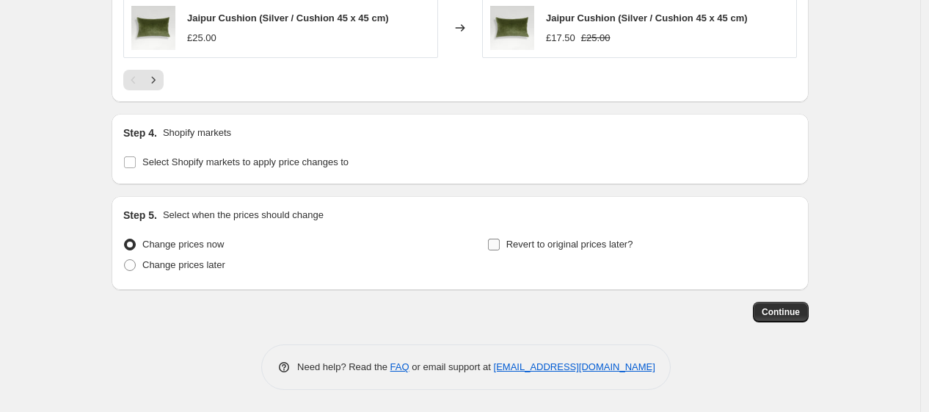
click at [536, 245] on span "Revert to original prices later?" at bounding box center [569, 243] width 127 height 11
click at [500, 245] on input "Revert to original prices later?" at bounding box center [494, 244] width 12 height 12
checkbox input "true"
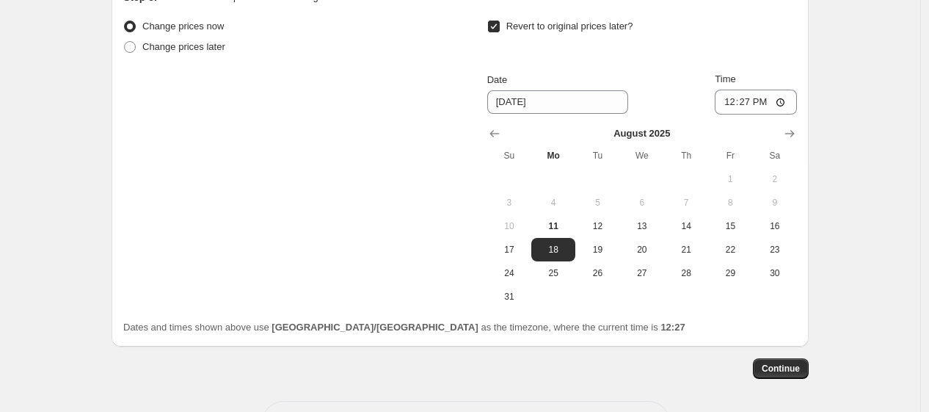
scroll to position [1420, 0]
click at [769, 248] on span "23" at bounding box center [775, 249] width 32 height 12
type input "8/23/2025"
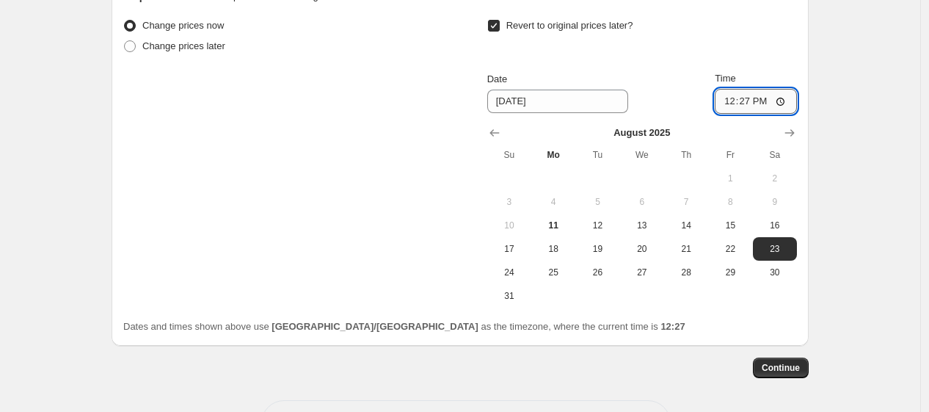
click at [749, 104] on input "12:27" at bounding box center [756, 101] width 82 height 25
type input "06:00"
click at [683, 66] on div "Revert to original prices later? Date 8/23/2025 Time 06:00 August 2025 Su Mo Tu…" at bounding box center [642, 161] width 310 height 292
click at [773, 362] on span "Continue" at bounding box center [781, 368] width 38 height 12
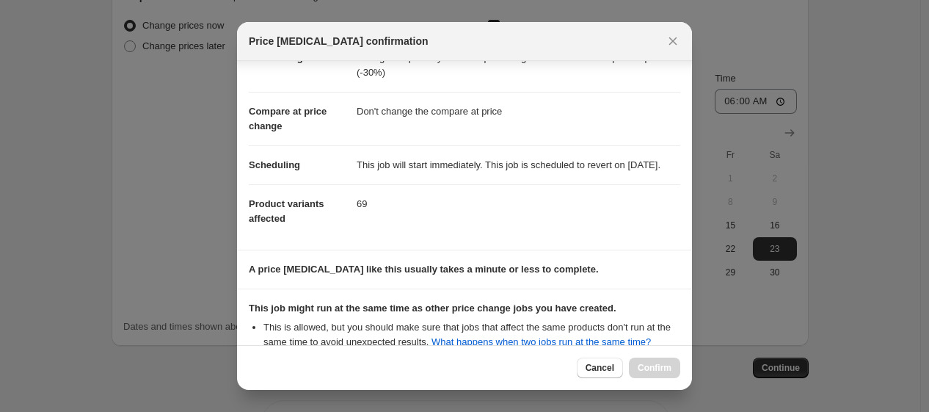
scroll to position [236, 0]
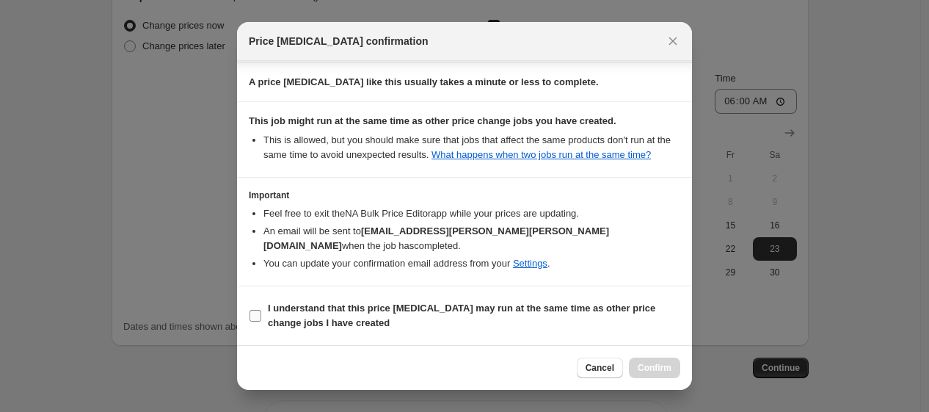
click at [460, 315] on b "I understand that this price change job may run at the same time as other price…" at bounding box center [461, 315] width 387 height 26
click at [261, 315] on input "I understand that this price change job may run at the same time as other price…" at bounding box center [255, 316] width 12 height 12
checkbox input "true"
click at [668, 368] on span "Confirm" at bounding box center [655, 368] width 34 height 12
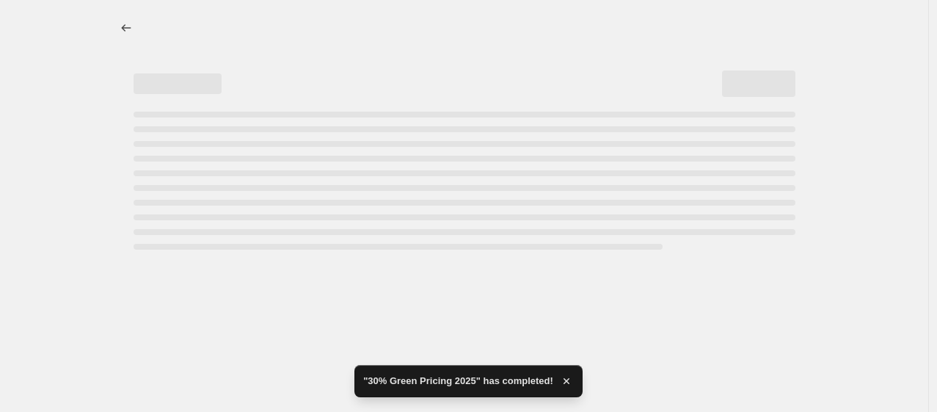
select select "pcap"
select select "no_change"
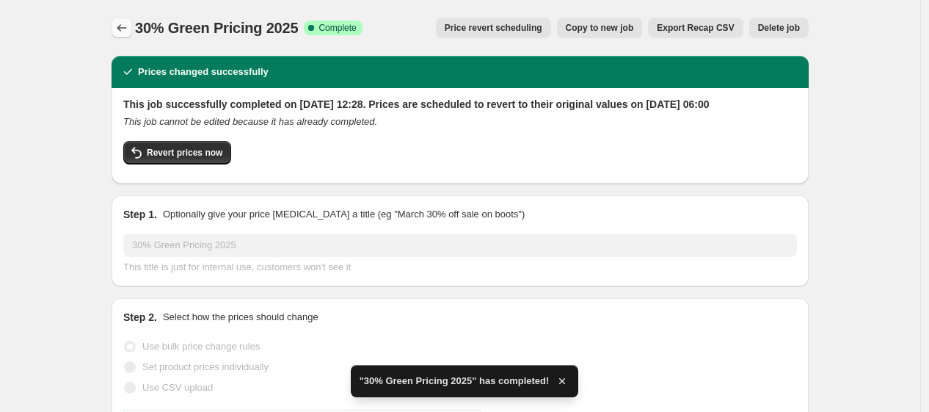
click at [122, 28] on icon "Price change jobs" at bounding box center [122, 27] width 10 height 7
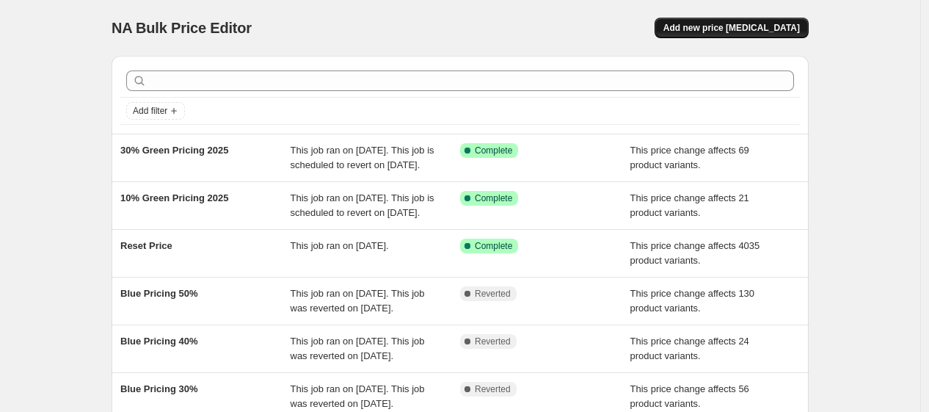
click at [724, 28] on span "Add new price change job" at bounding box center [731, 28] width 136 height 12
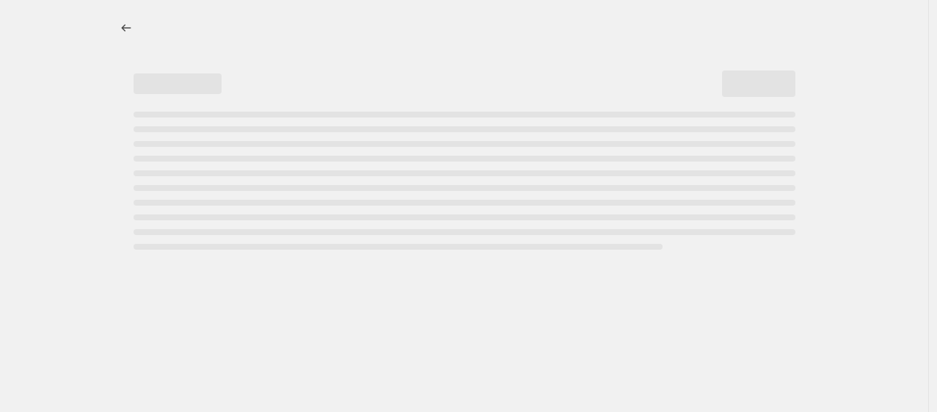
select select "percentage"
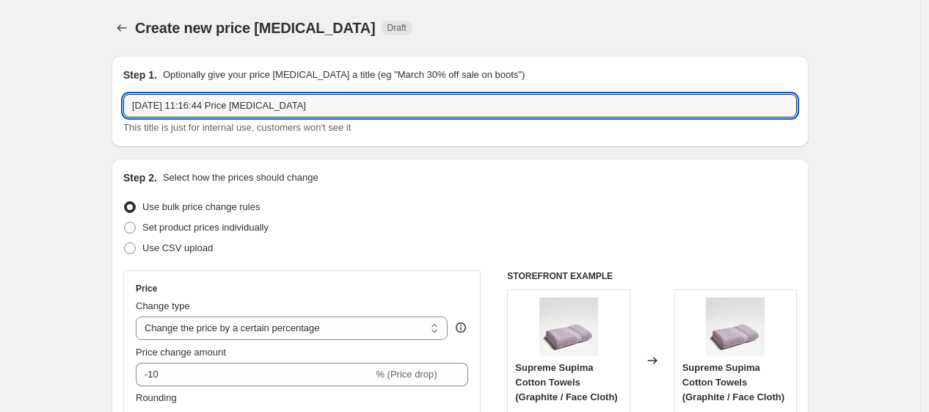
drag, startPoint x: 324, startPoint y: 106, endPoint x: 113, endPoint y: 114, distance: 210.7
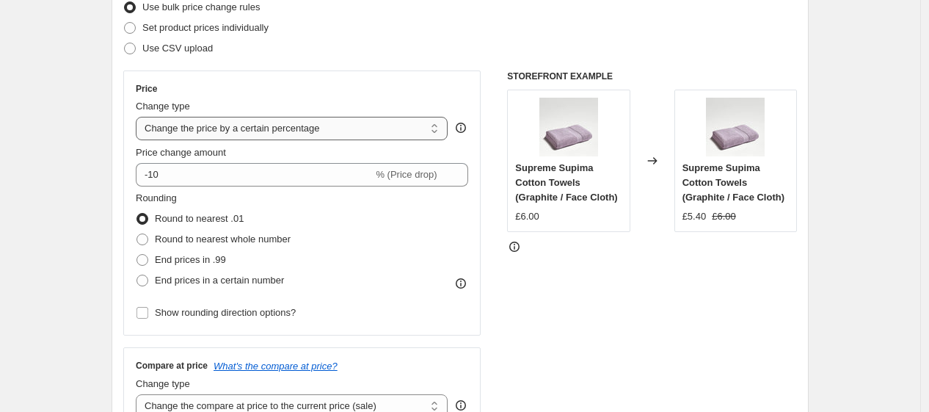
type input "40% Green Pricing 2025"
click at [207, 128] on select "Change the price to a certain amount Change the price by a certain amount Chang…" at bounding box center [292, 128] width 312 height 23
select select "pcap"
click at [139, 117] on select "Change the price to a certain amount Change the price by a certain amount Chang…" at bounding box center [292, 128] width 312 height 23
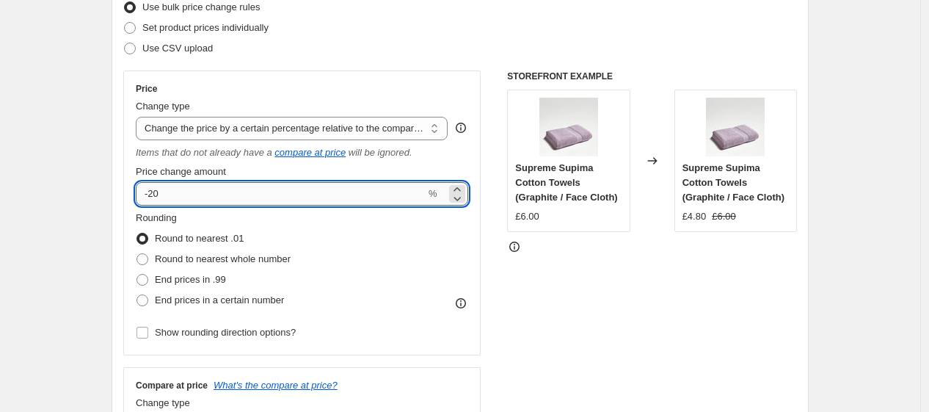
click at [216, 201] on input "-20" at bounding box center [281, 193] width 290 height 23
type input "-2"
type input "-40"
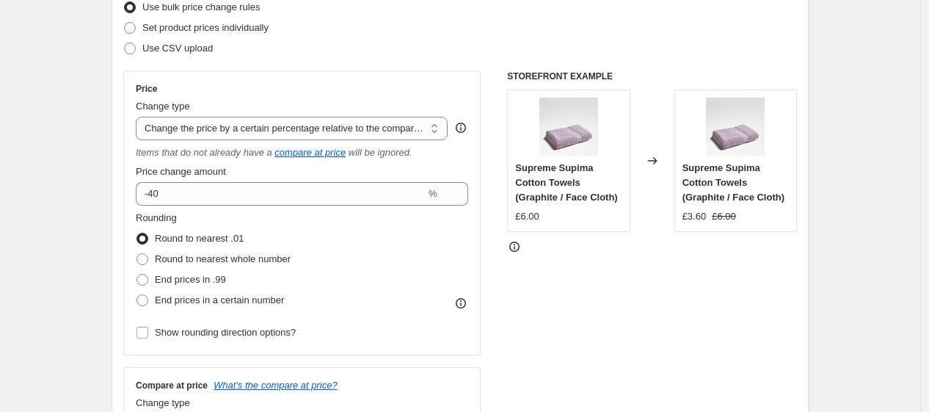
click at [354, 253] on div "Rounding Round to nearest .01 Round to nearest whole number End prices in .99 E…" at bounding box center [302, 261] width 332 height 100
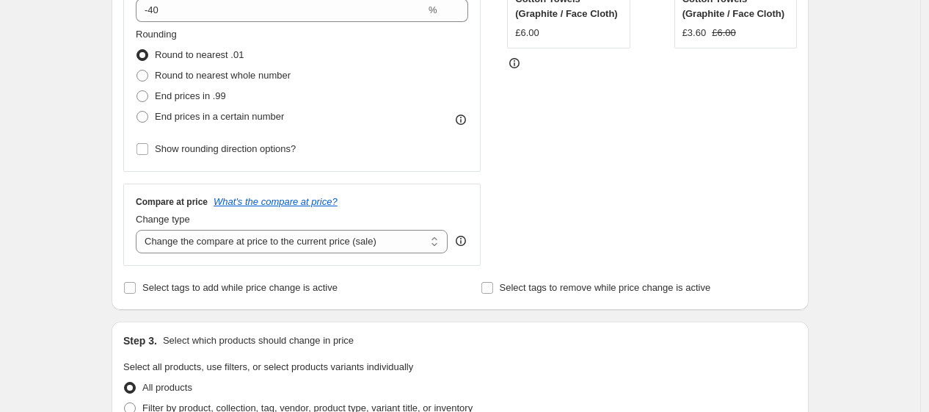
scroll to position [384, 0]
click at [354, 253] on div "Compare at price What's the compare at price? Change type Change the compare at…" at bounding box center [301, 224] width 357 height 82
click at [346, 244] on select "Change the compare at price to the current price (sale) Change the compare at p…" at bounding box center [292, 240] width 312 height 23
click at [139, 230] on select "Change the compare at price to the current price (sale) Change the compare at p…" at bounding box center [292, 240] width 312 height 23
click at [271, 236] on select "Change the compare at price to the current price (sale) Change the compare at p…" at bounding box center [292, 240] width 312 height 23
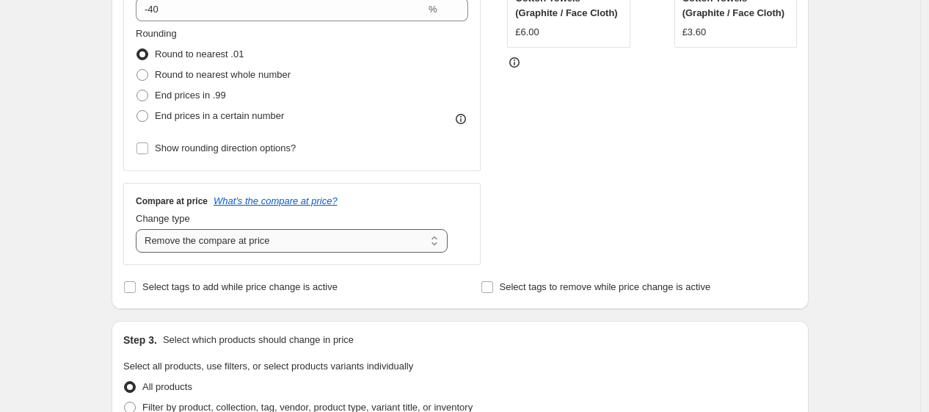
select select "no_change"
click at [139, 230] on select "Change the compare at price to the current price (sale) Change the compare at p…" at bounding box center [292, 240] width 312 height 23
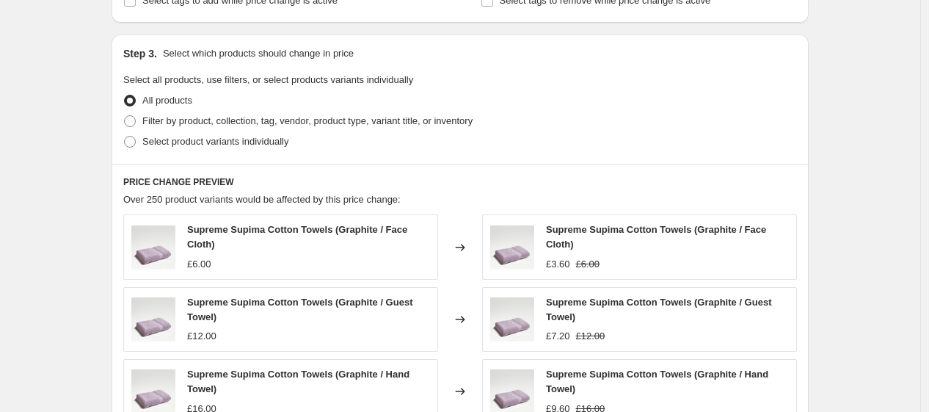
scroll to position [676, 0]
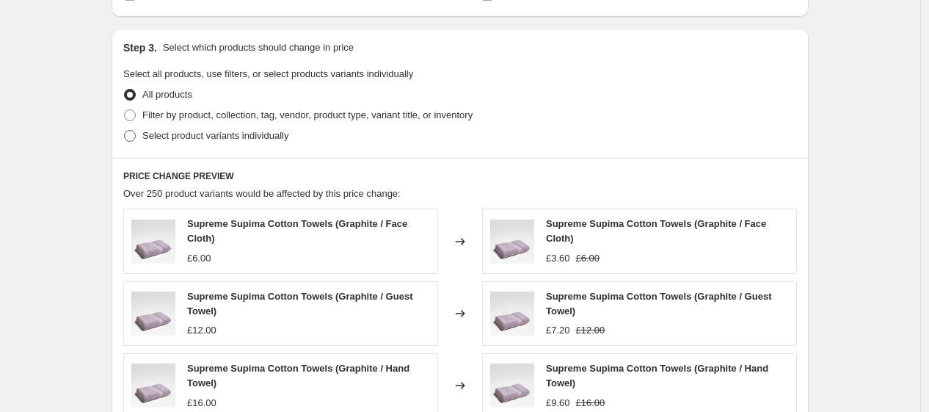
click at [269, 135] on span "Select product variants individually" at bounding box center [215, 135] width 146 height 11
click at [125, 131] on input "Select product variants individually" at bounding box center [124, 130] width 1 height 1
radio input "true"
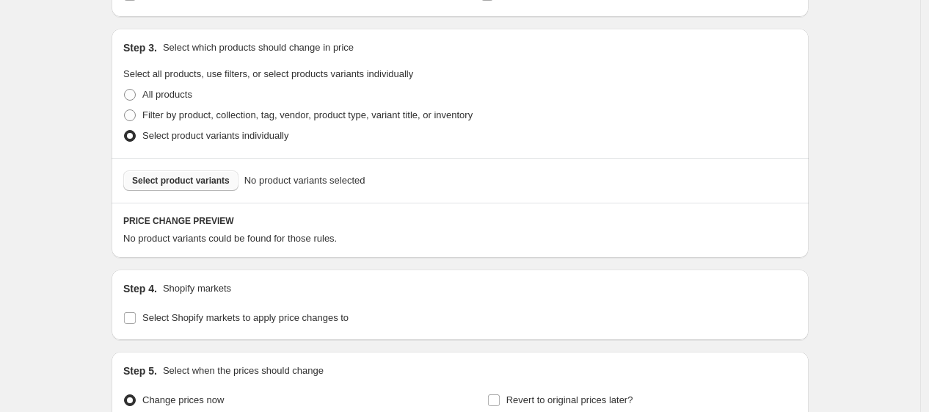
click at [207, 180] on span "Select product variants" at bounding box center [181, 181] width 98 height 12
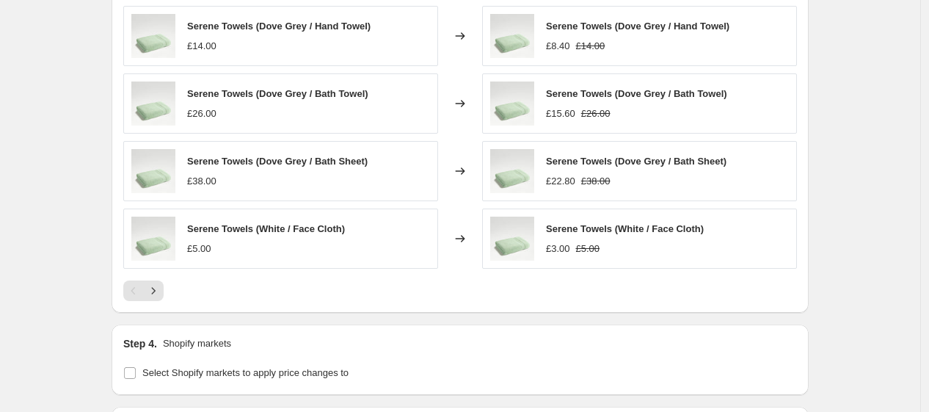
scroll to position [1203, 0]
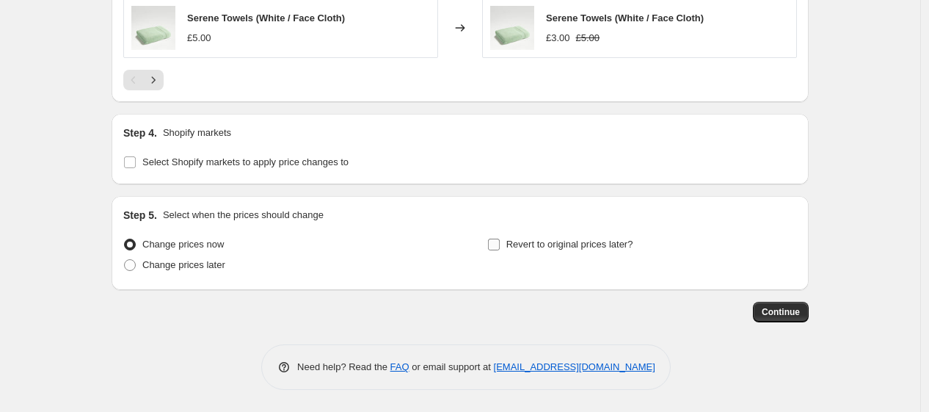
click at [511, 238] on span "Revert to original prices later?" at bounding box center [569, 243] width 127 height 11
click at [500, 238] on input "Revert to original prices later?" at bounding box center [494, 244] width 12 height 12
checkbox input "true"
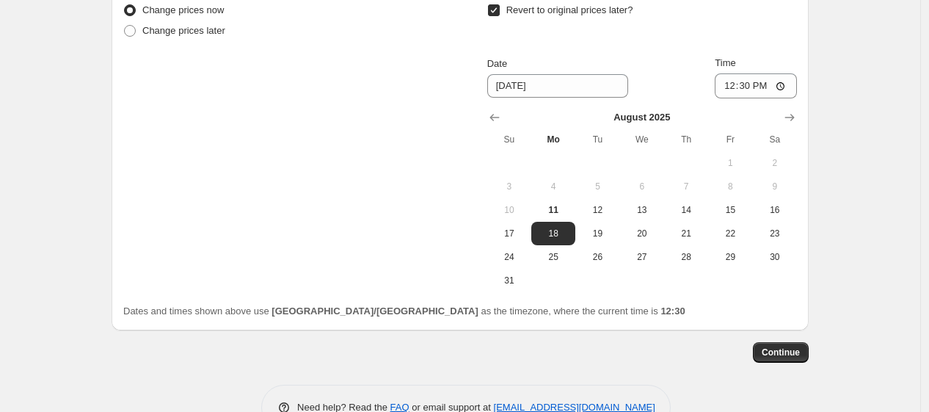
scroll to position [1478, 0]
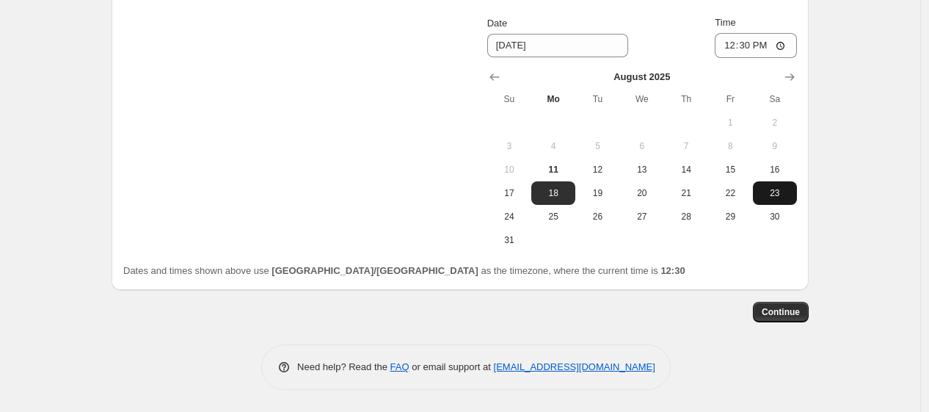
click at [774, 192] on span "23" at bounding box center [775, 193] width 32 height 12
type input "8/23/2025"
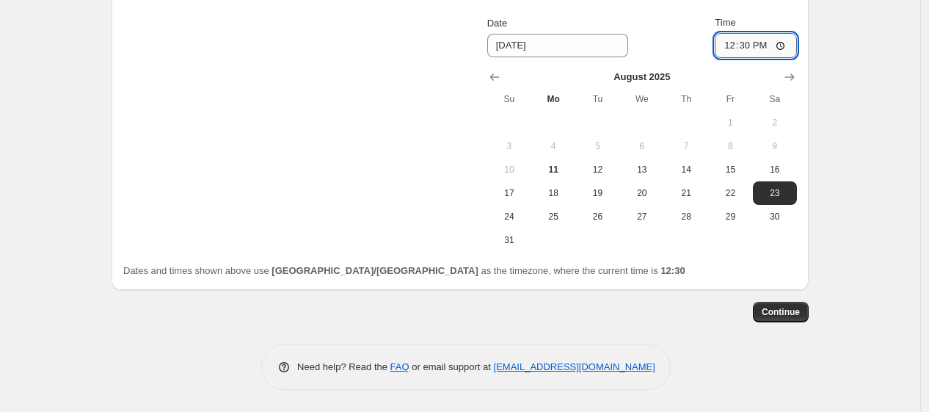
click at [753, 48] on input "12:30" at bounding box center [756, 45] width 82 height 25
type input "06:00"
click at [676, 39] on div "Date 8/23/2025 Time 06:00" at bounding box center [642, 36] width 310 height 43
click at [792, 304] on button "Continue" at bounding box center [781, 312] width 56 height 21
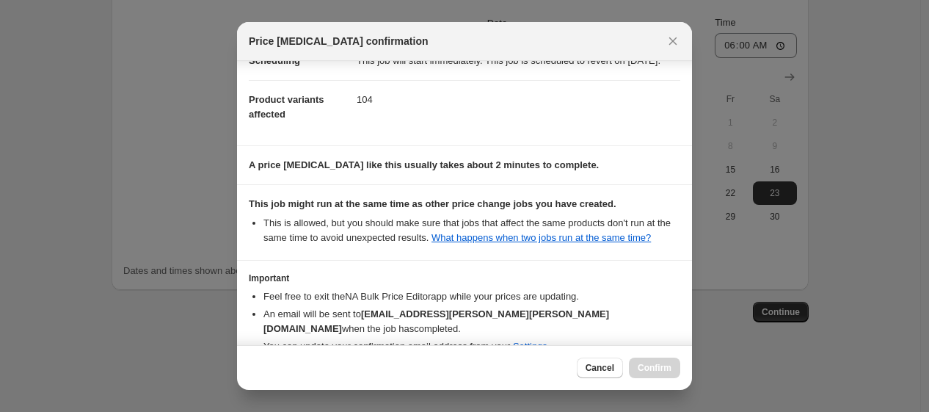
scroll to position [236, 0]
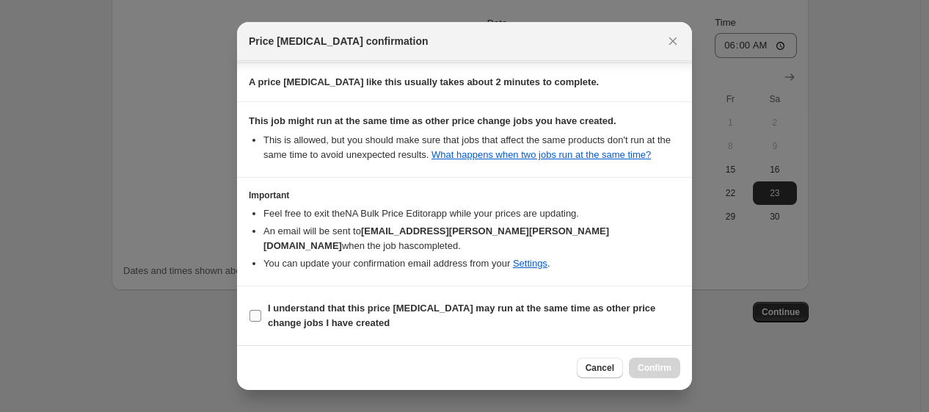
click at [378, 308] on b "I understand that this price change job may run at the same time as other price…" at bounding box center [461, 315] width 387 height 26
click at [261, 310] on input "I understand that this price change job may run at the same time as other price…" at bounding box center [255, 316] width 12 height 12
checkbox input "true"
click at [664, 366] on span "Confirm" at bounding box center [655, 368] width 34 height 12
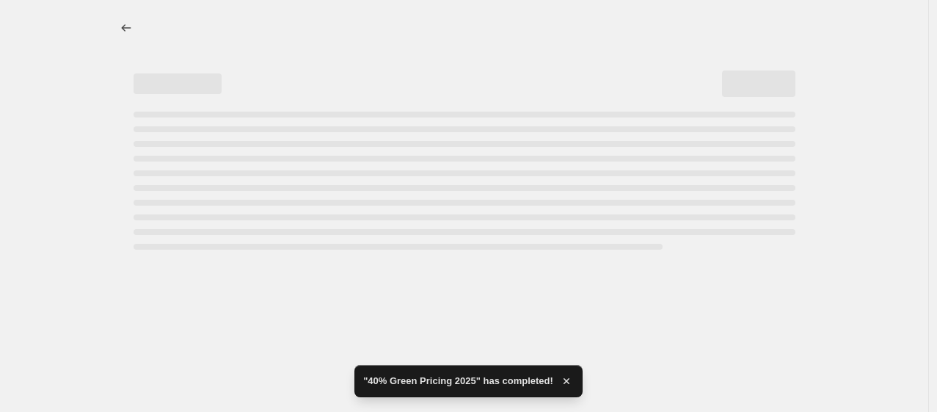
select select "pcap"
select select "no_change"
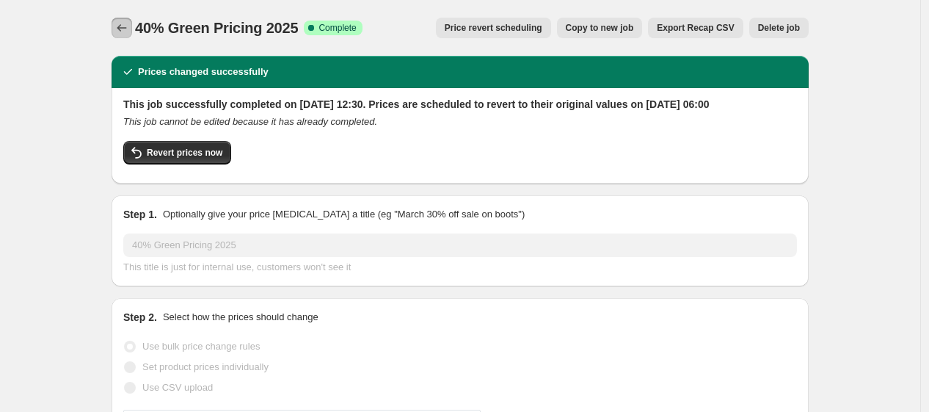
click at [123, 25] on icon "Price change jobs" at bounding box center [121, 28] width 15 height 15
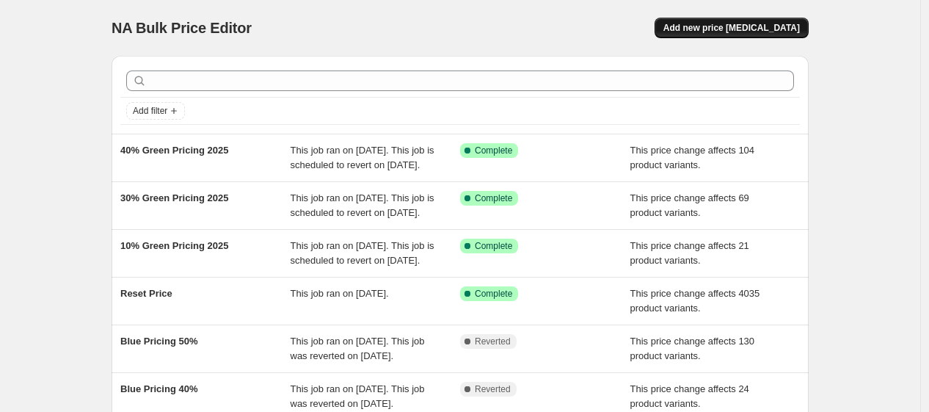
click at [726, 22] on span "Add new price change job" at bounding box center [731, 28] width 136 height 12
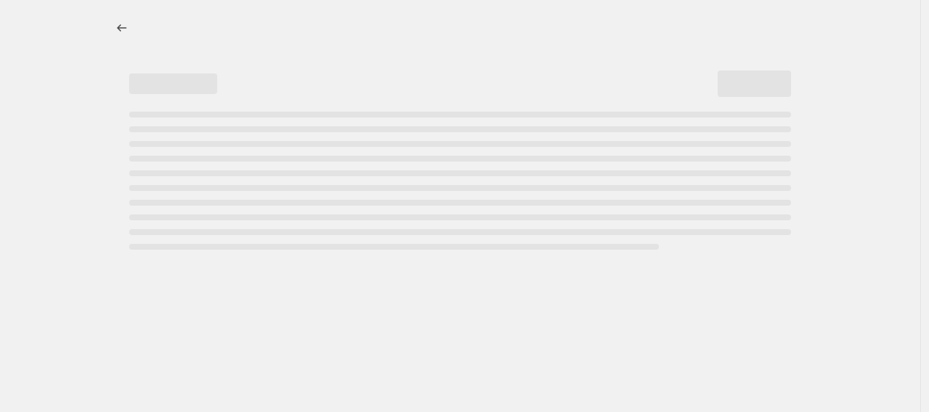
select select "percentage"
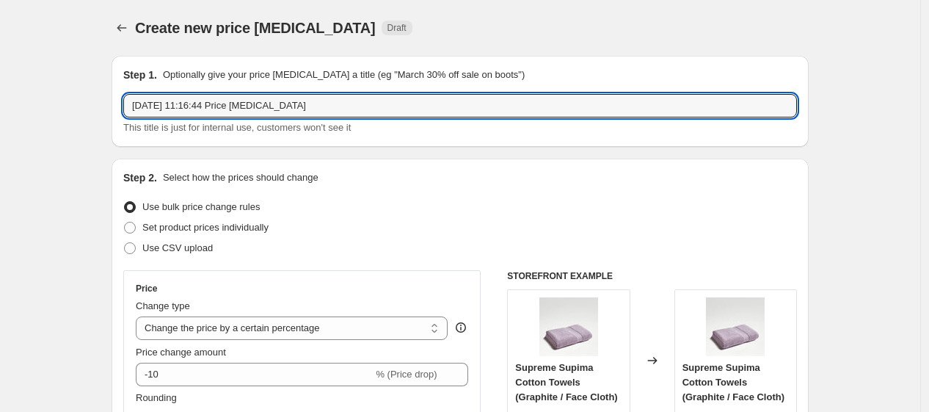
drag, startPoint x: 330, startPoint y: 112, endPoint x: 26, endPoint y: 112, distance: 303.8
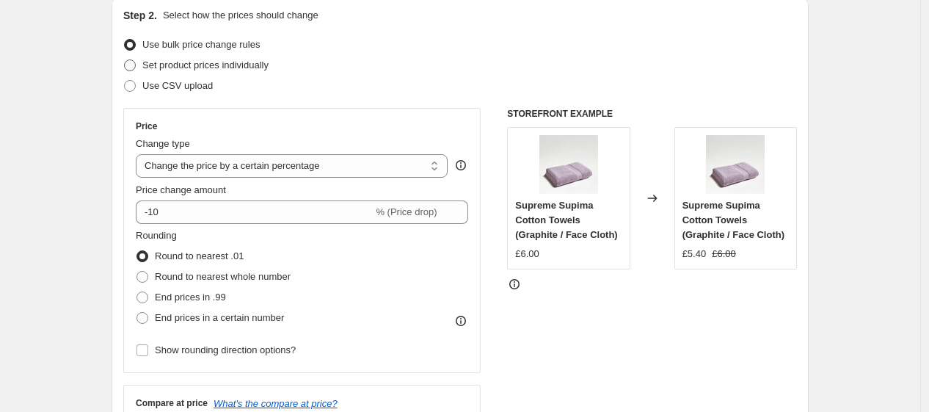
scroll to position [163, 0]
type input "50% Green Pricing 2025"
click at [257, 173] on select "Change the price to a certain amount Change the price by a certain amount Chang…" at bounding box center [292, 164] width 312 height 23
select select "pcap"
click at [139, 153] on select "Change the price to a certain amount Change the price by a certain amount Chang…" at bounding box center [292, 164] width 312 height 23
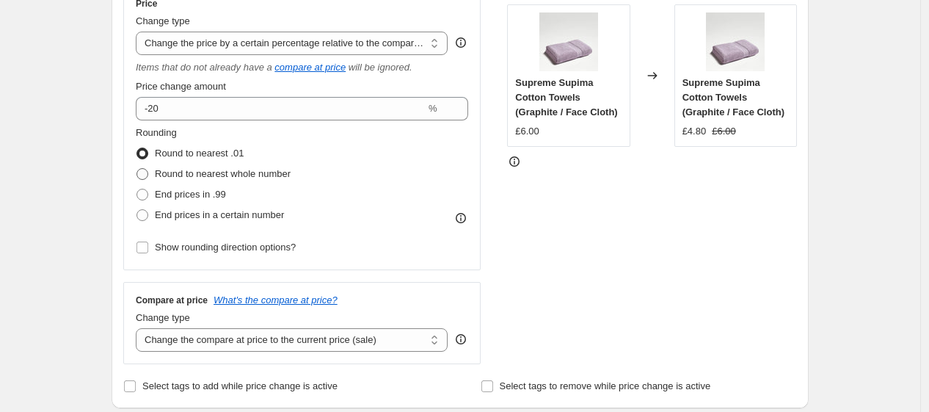
scroll to position [287, 0]
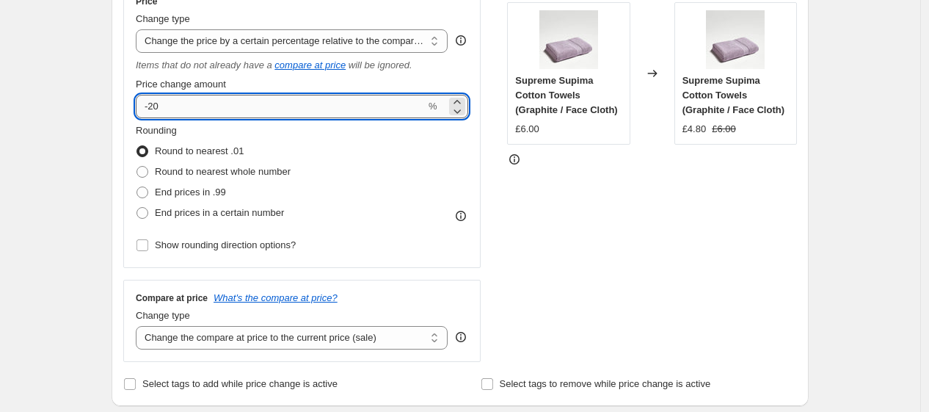
click at [200, 105] on input "-20" at bounding box center [281, 106] width 290 height 23
type input "-2"
type input "-50"
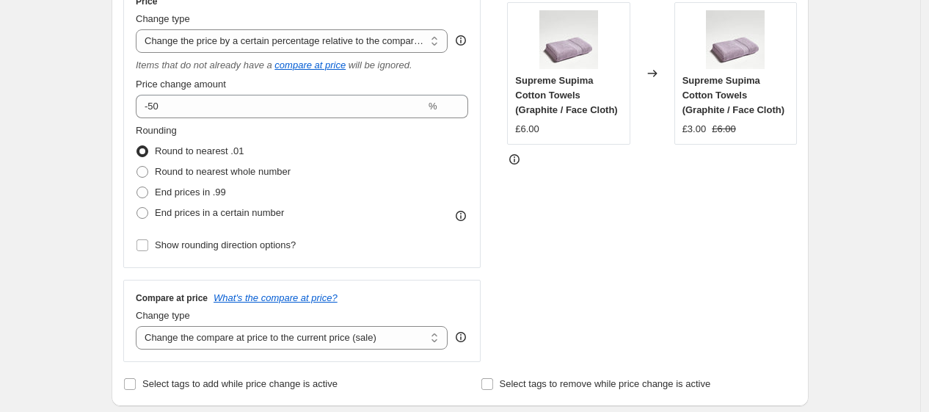
click at [376, 175] on div "Rounding Round to nearest .01 Round to nearest whole number End prices in .99 E…" at bounding box center [302, 173] width 332 height 100
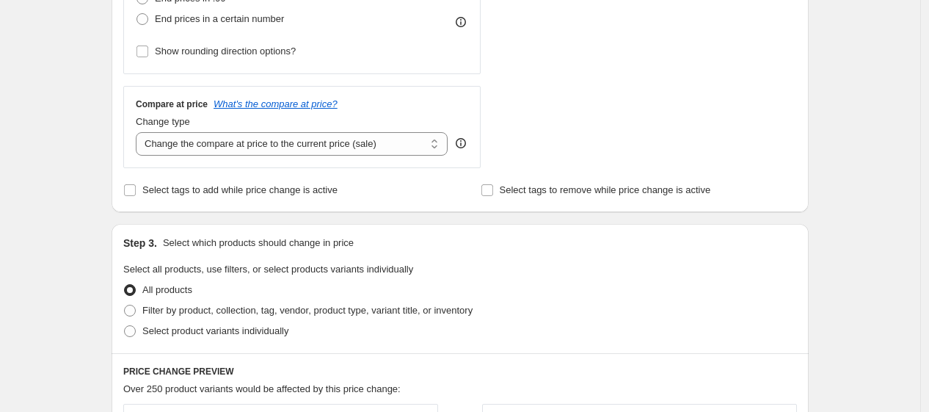
scroll to position [481, 0]
click at [346, 141] on select "Change the compare at price to the current price (sale) Change the compare at p…" at bounding box center [292, 142] width 312 height 23
select select "no_change"
click at [139, 132] on select "Change the compare at price to the current price (sale) Change the compare at p…" at bounding box center [292, 142] width 312 height 23
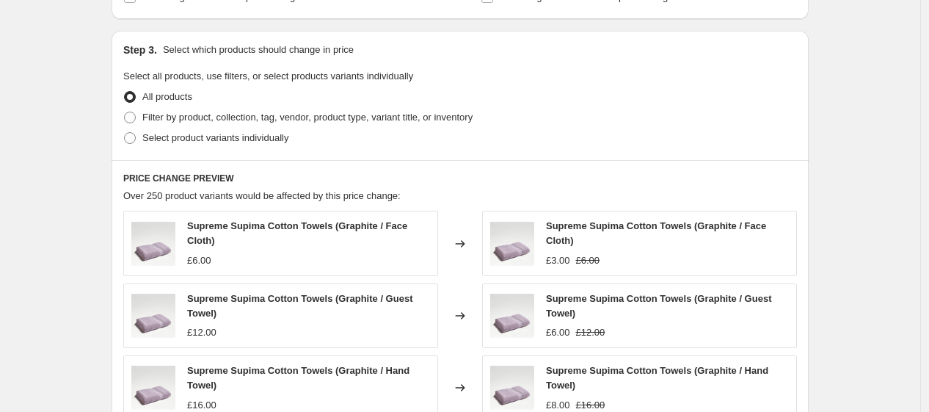
scroll to position [672, 0]
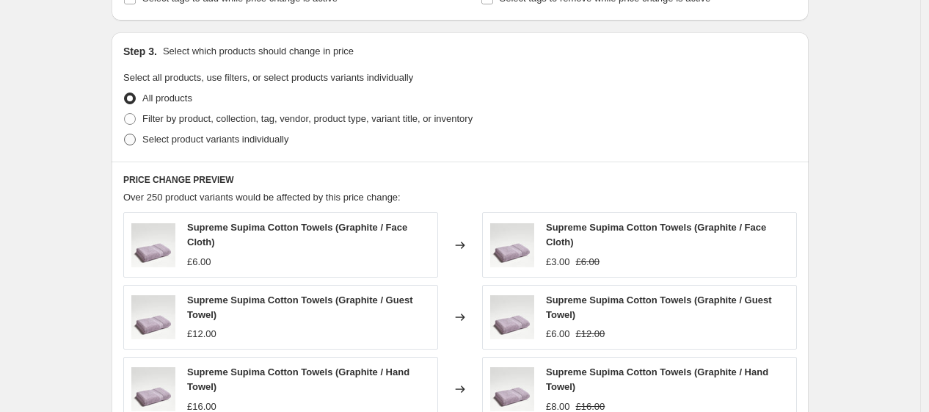
click at [203, 139] on span "Select product variants individually" at bounding box center [215, 139] width 146 height 11
click at [125, 134] on input "Select product variants individually" at bounding box center [124, 134] width 1 height 1
radio input "true"
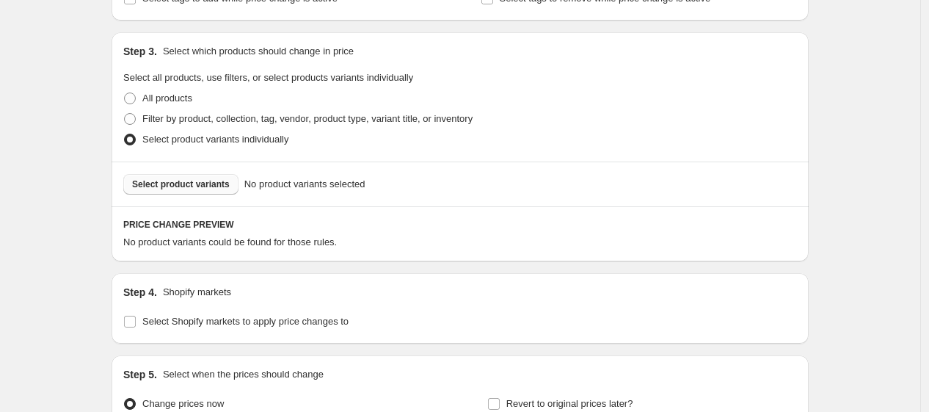
click at [201, 185] on span "Select product variants" at bounding box center [181, 184] width 98 height 12
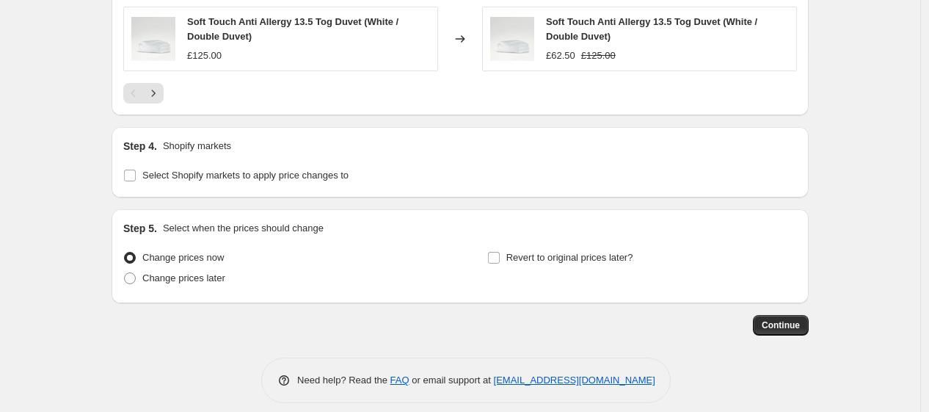
scroll to position [1227, 0]
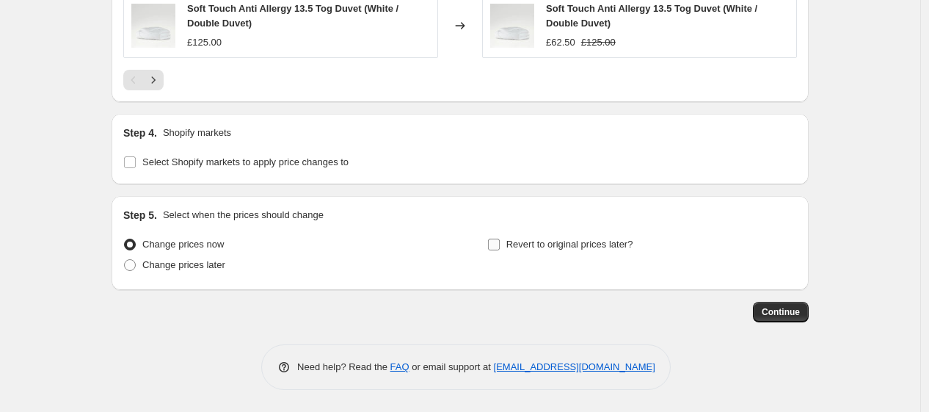
click at [538, 243] on span "Revert to original prices later?" at bounding box center [569, 243] width 127 height 11
click at [500, 243] on input "Revert to original prices later?" at bounding box center [494, 244] width 12 height 12
checkbox input "true"
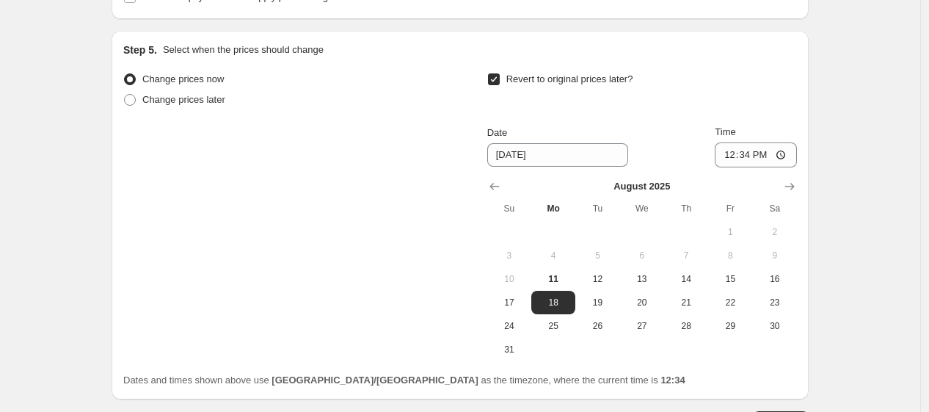
scroll to position [1411, 0]
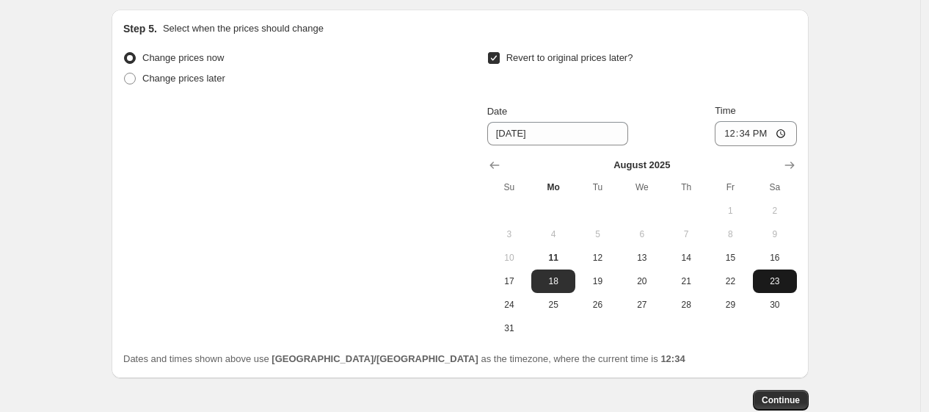
click at [761, 277] on button "23" at bounding box center [775, 280] width 44 height 23
type input "8/23/2025"
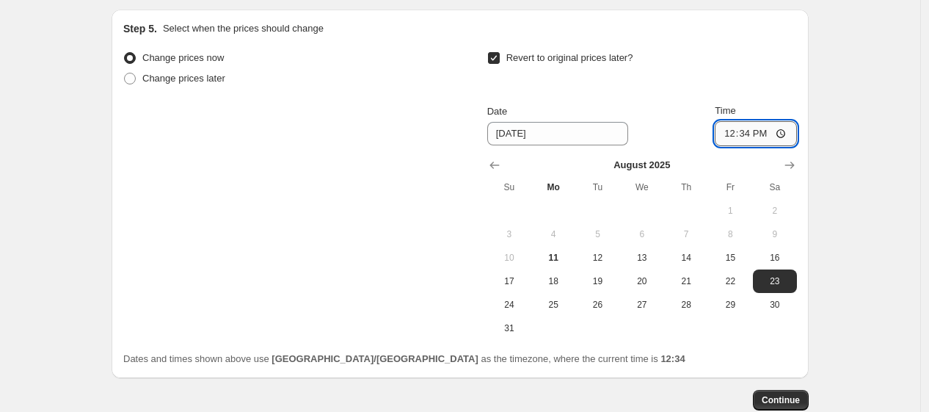
click at [749, 136] on input "12:34" at bounding box center [756, 133] width 82 height 25
type input "06:00"
click at [671, 92] on div "Revert to original prices later?" at bounding box center [642, 70] width 310 height 44
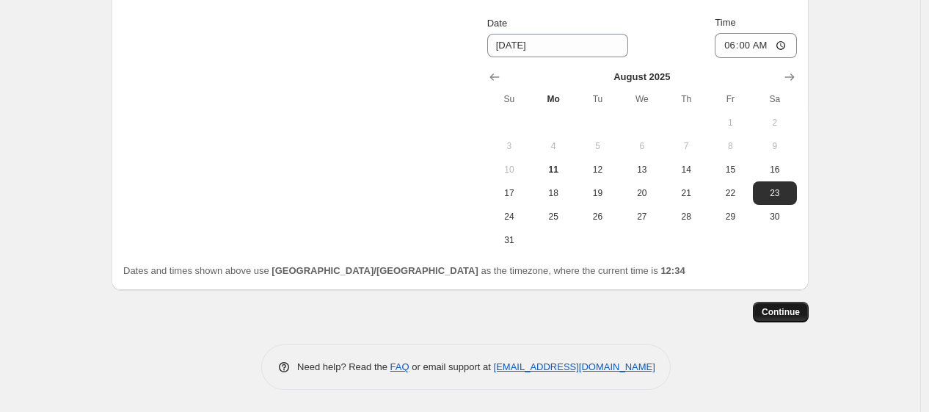
click at [809, 321] on button "Continue" at bounding box center [781, 312] width 56 height 21
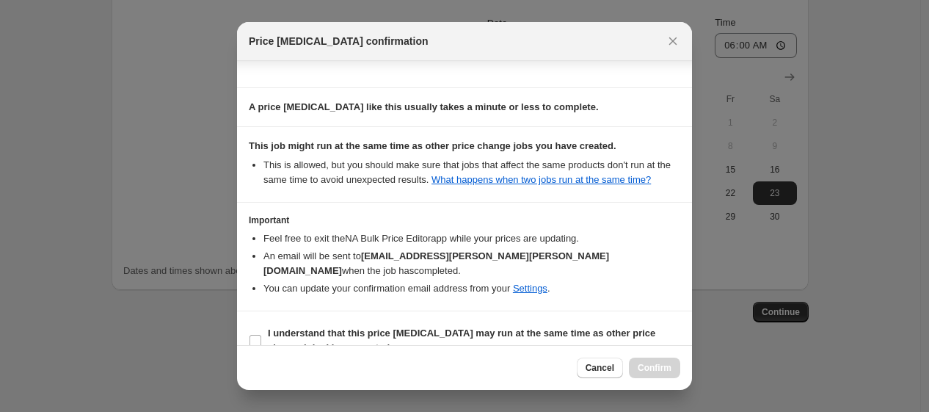
scroll to position [236, 0]
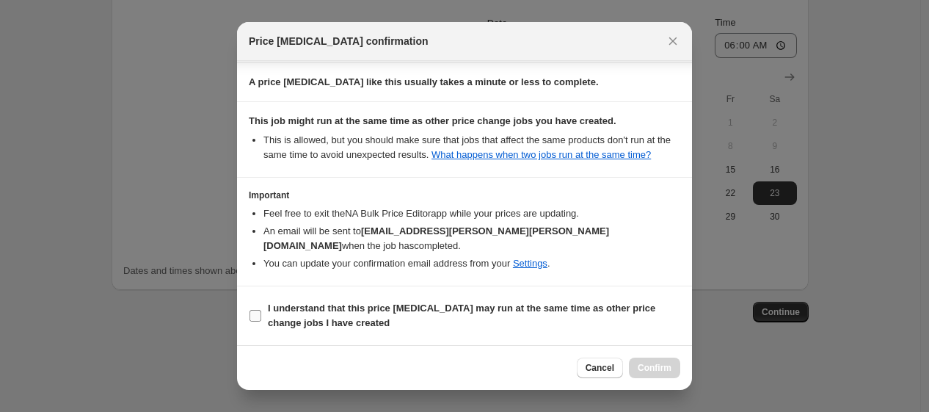
click at [494, 310] on b "I understand that this price change job may run at the same time as other price…" at bounding box center [461, 315] width 387 height 26
click at [261, 310] on input "I understand that this price change job may run at the same time as other price…" at bounding box center [255, 316] width 12 height 12
checkbox input "true"
click at [658, 369] on span "Confirm" at bounding box center [655, 368] width 34 height 12
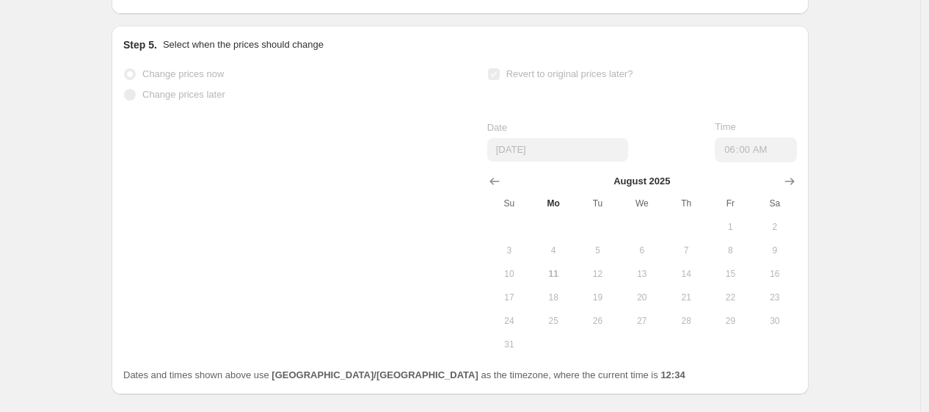
scroll to position [1539, 0]
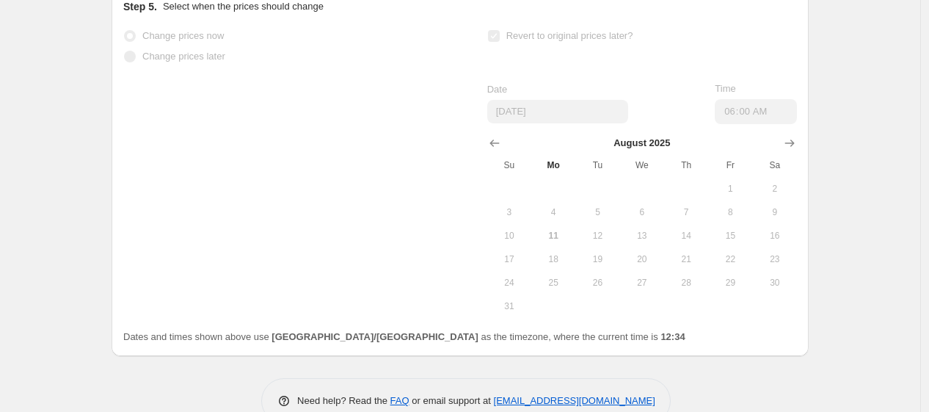
select select "pcap"
select select "no_change"
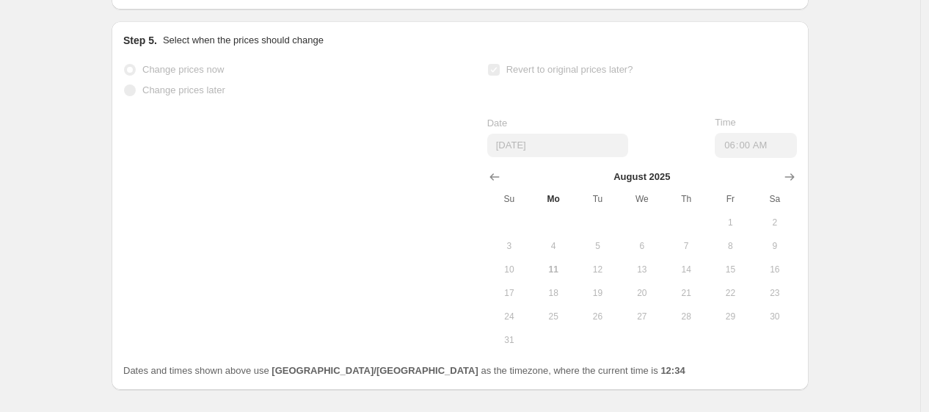
scroll to position [0, 0]
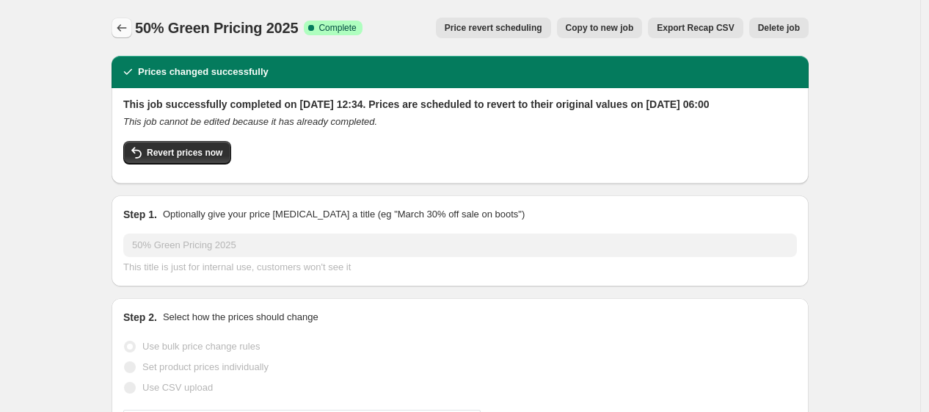
click at [125, 23] on icon "Price change jobs" at bounding box center [121, 28] width 15 height 15
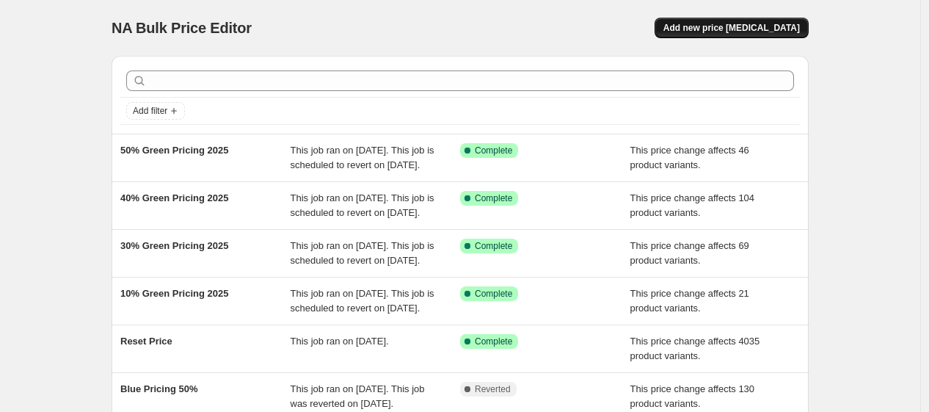
click at [710, 26] on span "Add new price change job" at bounding box center [731, 28] width 136 height 12
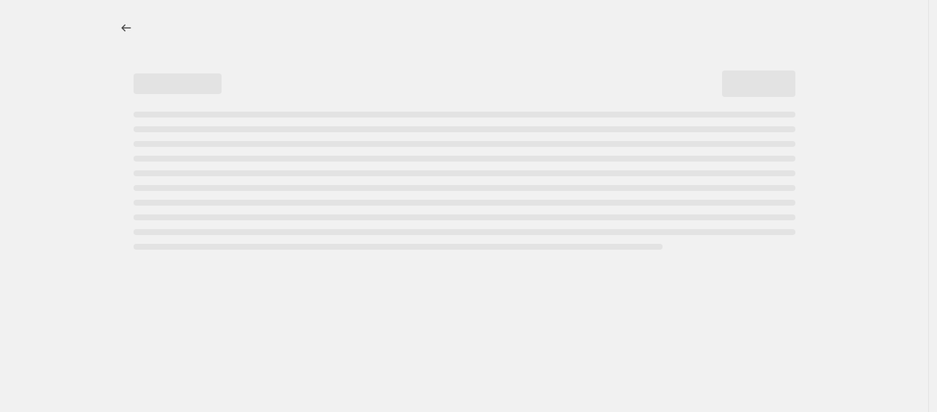
select select "percentage"
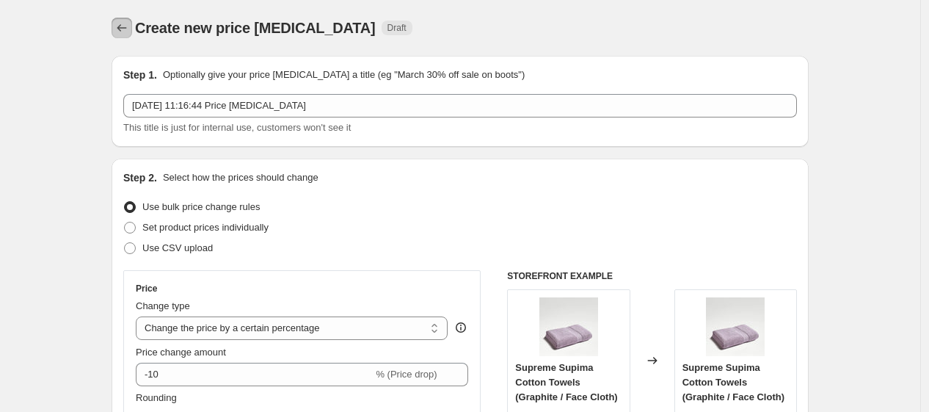
click at [123, 26] on icon "Price change jobs" at bounding box center [122, 27] width 10 height 7
